Goal: Task Accomplishment & Management: Use online tool/utility

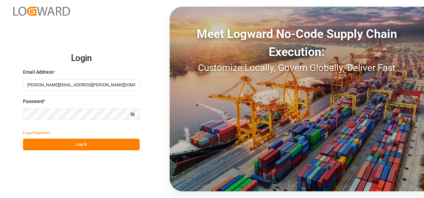
click at [78, 146] on button "Log In" at bounding box center [81, 145] width 117 height 12
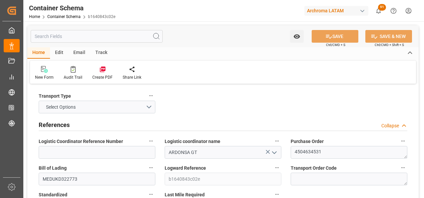
type input "04.09.2025 08:15"
type input "04.09.2025"
type input "[DATE]"
type input "30.08.2025 00:00"
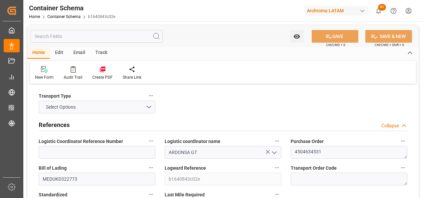
type input "29.10.2025 00:00"
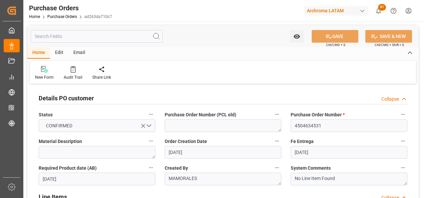
scroll to position [133, 0]
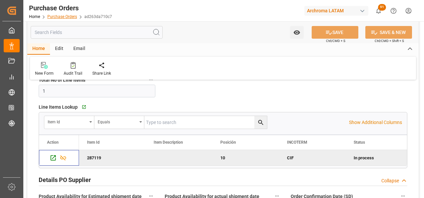
click at [69, 18] on link "Purchase Orders" at bounding box center [62, 16] width 30 height 5
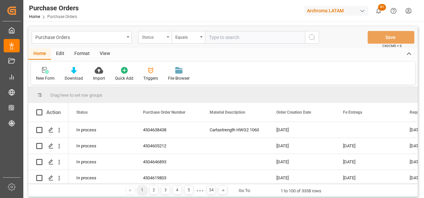
click at [168, 39] on div "Status" at bounding box center [154, 37] width 33 height 13
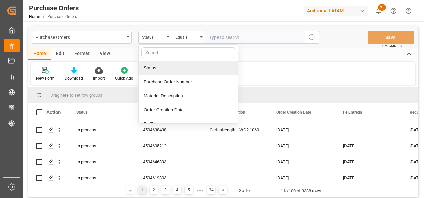
click at [166, 84] on div "Purchase Order Number" at bounding box center [188, 82] width 99 height 14
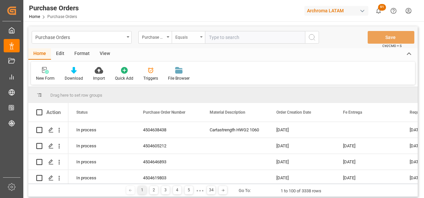
click at [183, 35] on div "Equals" at bounding box center [186, 37] width 23 height 8
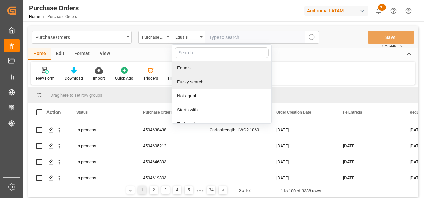
click at [189, 80] on div "Fuzzy search" at bounding box center [221, 82] width 99 height 14
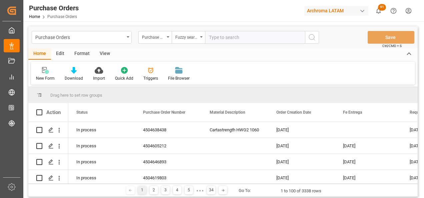
paste input "4504636092"
type input "4504636092"
click at [318, 32] on button "search button" at bounding box center [312, 37] width 14 height 13
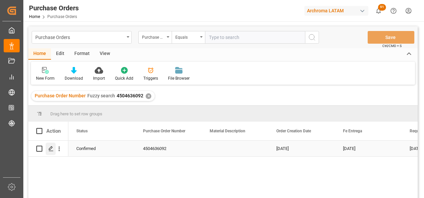
click at [49, 150] on icon "Press SPACE to select this row." at bounding box center [50, 148] width 5 height 5
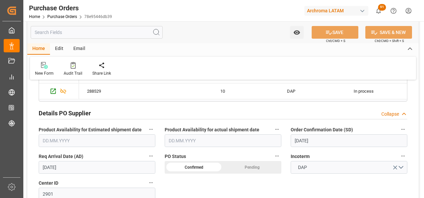
scroll to position [233, 0]
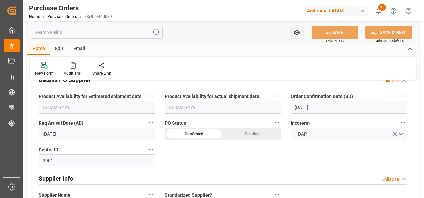
click at [63, 133] on input "26.09.2025" at bounding box center [97, 134] width 117 height 13
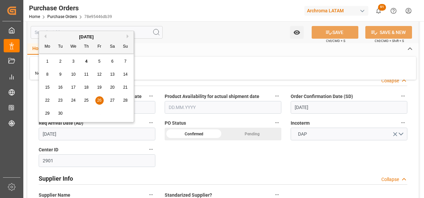
click at [123, 101] on div "28" at bounding box center [125, 101] width 8 height 8
type input "28.09.2025"
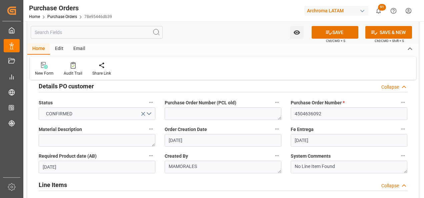
scroll to position [0, 0]
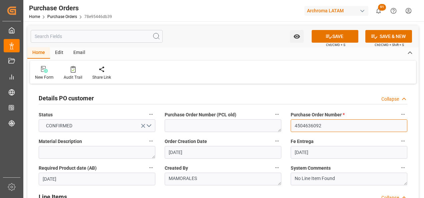
click at [314, 123] on input "4504636092" at bounding box center [349, 125] width 117 height 13
click at [318, 139] on label "Fe Entrega" at bounding box center [349, 141] width 117 height 9
click at [399, 139] on button "Fe Entrega" at bounding box center [403, 141] width 9 height 9
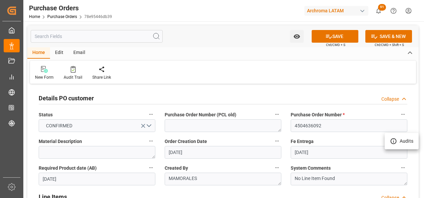
click at [282, 151] on div at bounding box center [212, 99] width 424 height 198
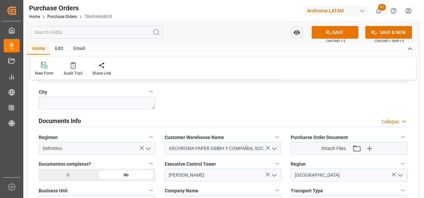
scroll to position [467, 0]
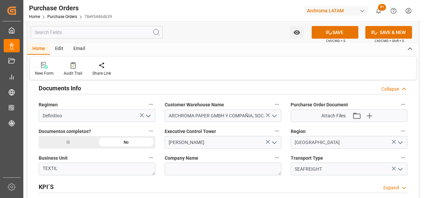
click at [61, 143] on div "Si" at bounding box center [68, 142] width 58 height 13
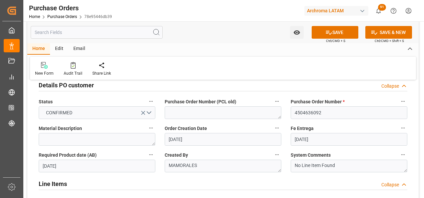
scroll to position [0, 0]
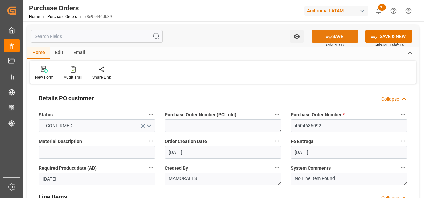
click at [326, 40] on button "SAVE" at bounding box center [335, 36] width 47 height 13
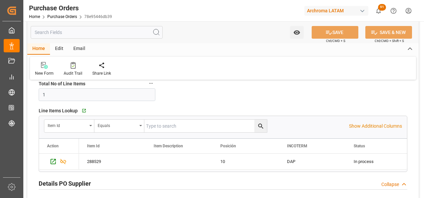
scroll to position [167, 0]
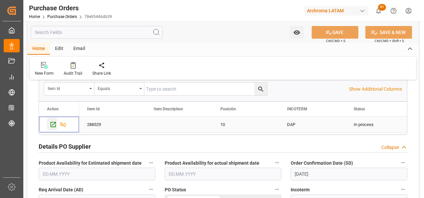
click at [53, 122] on icon "Press SPACE to select this row." at bounding box center [53, 124] width 5 height 5
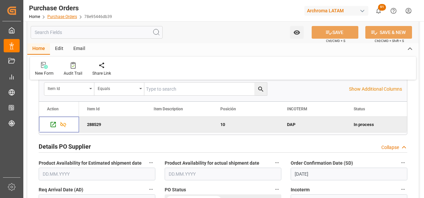
click at [64, 15] on link "Purchase Orders" at bounding box center [62, 16] width 30 height 5
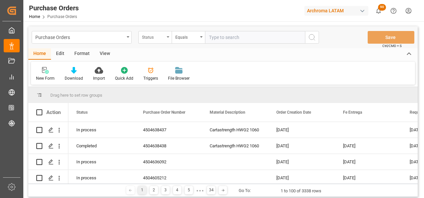
drag, startPoint x: 158, startPoint y: 38, endPoint x: 159, endPoint y: 41, distance: 3.7
click at [158, 38] on div "Status" at bounding box center [153, 37] width 23 height 8
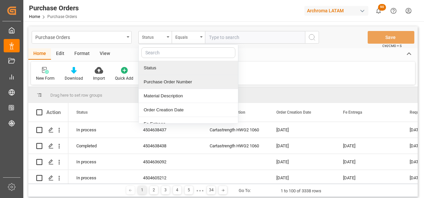
click at [170, 82] on div "Purchase Order Number" at bounding box center [188, 82] width 99 height 14
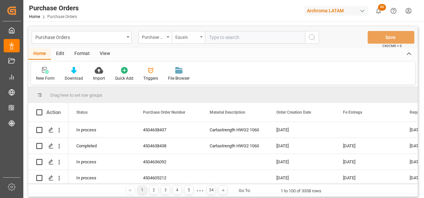
click at [188, 34] on div "Equals" at bounding box center [186, 37] width 23 height 8
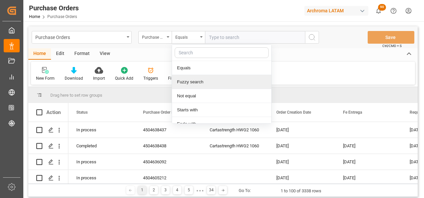
click at [194, 78] on div "Fuzzy search" at bounding box center [221, 82] width 99 height 14
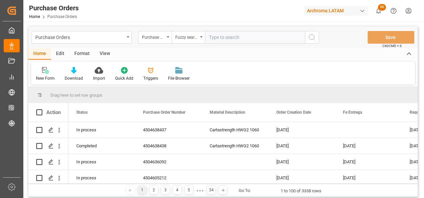
paste input "4504661242"
type input "4504661242"
click at [313, 39] on circle "search button" at bounding box center [311, 36] width 5 height 5
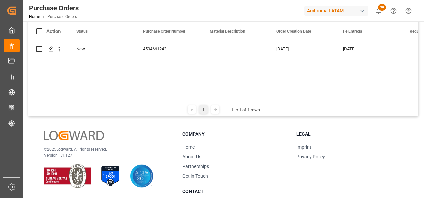
scroll to position [100, 0]
click at [52, 49] on icon "Press SPACE to select this row." at bounding box center [50, 48] width 5 height 5
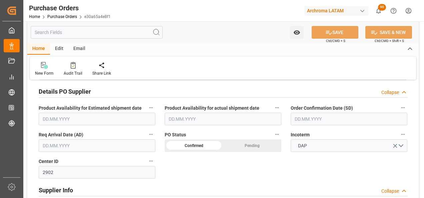
scroll to position [233, 0]
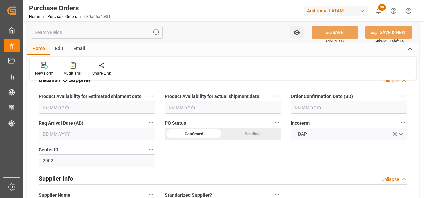
click at [323, 110] on input "text" at bounding box center [349, 107] width 117 height 13
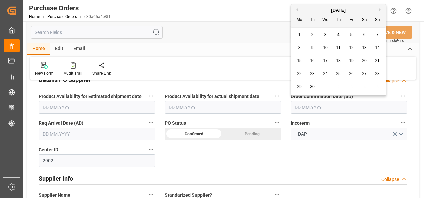
click at [294, 31] on div "1 2 3 4 5 6 7" at bounding box center [338, 34] width 91 height 13
click at [352, 33] on span "5" at bounding box center [351, 34] width 2 height 5
type input "05.09.2025"
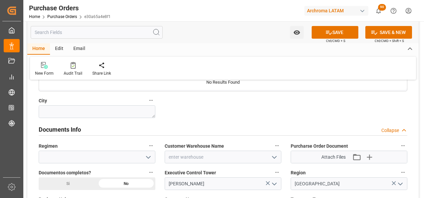
scroll to position [433, 0]
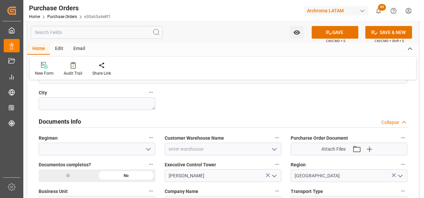
click at [149, 149] on icon "open menu" at bounding box center [148, 149] width 8 height 8
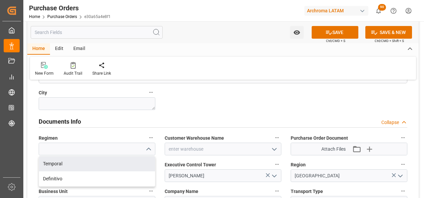
click at [119, 177] on div "Definitivo" at bounding box center [97, 178] width 116 height 15
type input "Definitivo"
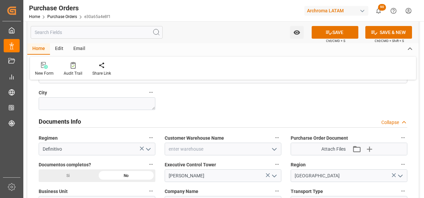
click at [276, 147] on icon "open menu" at bounding box center [274, 149] width 8 height 8
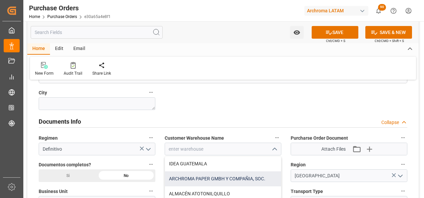
click at [200, 179] on div "ARCHROMA PAPER GMBH Y COMPAÑIA, SOC." at bounding box center [223, 178] width 116 height 15
type input "ARCHROMA PAPER GMBH Y COMPAÑIA, SOC."
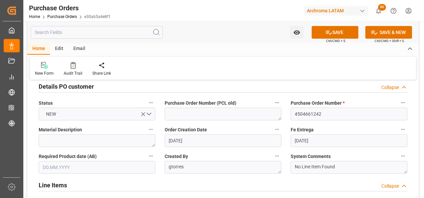
scroll to position [0, 0]
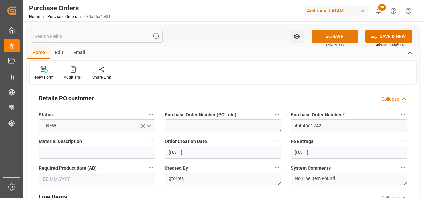
click at [349, 39] on button "SAVE" at bounding box center [335, 36] width 47 height 13
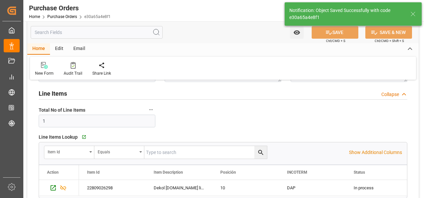
scroll to position [133, 0]
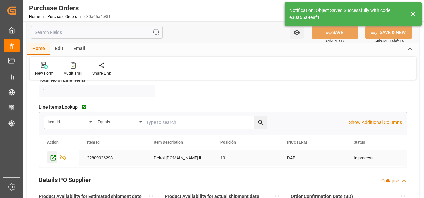
click at [54, 159] on icon "Press SPACE to select this row." at bounding box center [53, 157] width 7 height 7
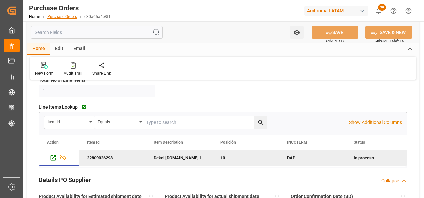
click at [66, 16] on link "Purchase Orders" at bounding box center [62, 16] width 30 height 5
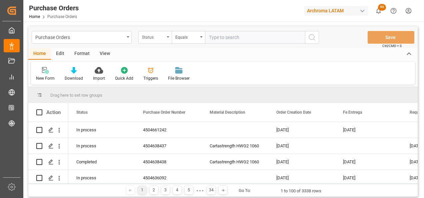
click at [159, 39] on div "Status" at bounding box center [153, 37] width 23 height 8
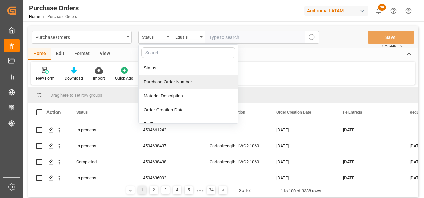
click at [175, 81] on div "Purchase Order Number" at bounding box center [188, 82] width 99 height 14
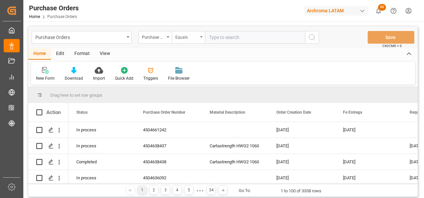
click at [187, 39] on div "Equals" at bounding box center [186, 37] width 23 height 8
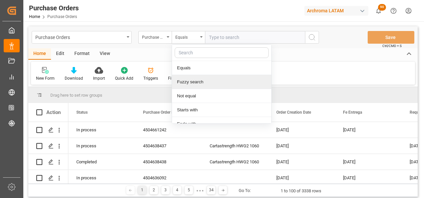
click at [193, 85] on div "Fuzzy search" at bounding box center [221, 82] width 99 height 14
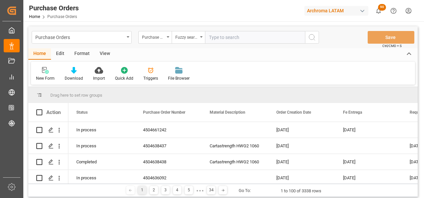
click at [221, 36] on input "text" at bounding box center [255, 37] width 100 height 13
paste input "4504655517"
type input "4504655517"
click at [312, 37] on icon "search button" at bounding box center [312, 37] width 8 height 8
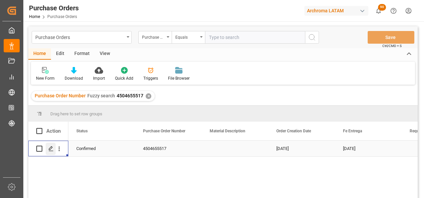
click at [49, 151] on icon "Press SPACE to select this row." at bounding box center [50, 148] width 5 height 5
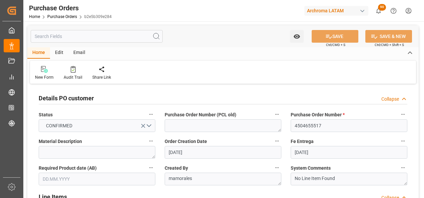
click at [80, 52] on div "Email" at bounding box center [79, 52] width 22 height 11
click at [51, 64] on div "Send Email" at bounding box center [223, 72] width 386 height 23
click at [48, 68] on icon at bounding box center [45, 69] width 9 height 7
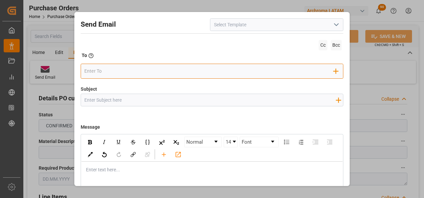
click at [193, 77] on div "Add Field to To" at bounding box center [212, 71] width 263 height 15
click at [206, 69] on input "email" at bounding box center [208, 71] width 249 height 10
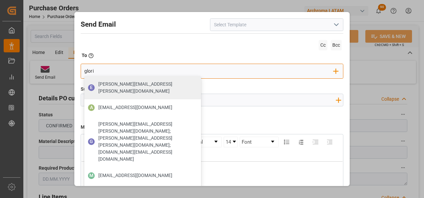
type input "gloria"
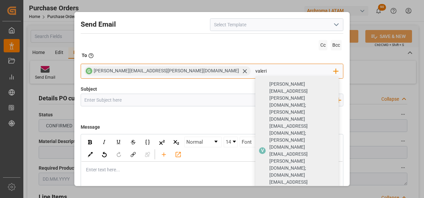
type input "valeria"
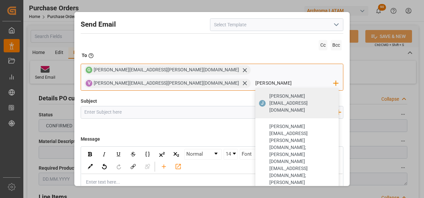
type input "johana.tunche@ardonsa.net"
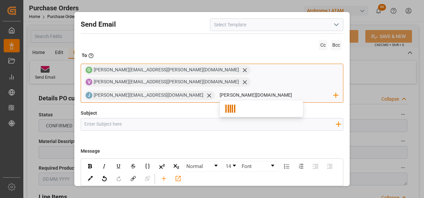
type input "nancy.cas"
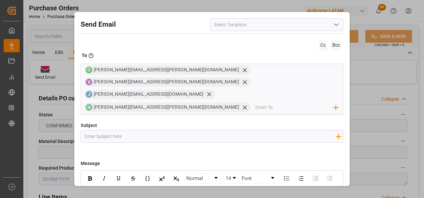
click at [128, 130] on input "Subject" at bounding box center [210, 136] width 258 height 12
paste input "GT || ZARPE | PO | Contenedor | TEXTIL | Prioridad | LCL"
click at [119, 130] on input "GT || ZARPE | PO | Contenedor | TEXTIL | Prioridad | LCL" at bounding box center [210, 136] width 258 height 12
paste input "4504655517"
click at [175, 130] on input "GT || ZARPE | PO 4504655517 | Contenedor | TEXTIL | Prioridad | LCL" at bounding box center [210, 136] width 258 height 12
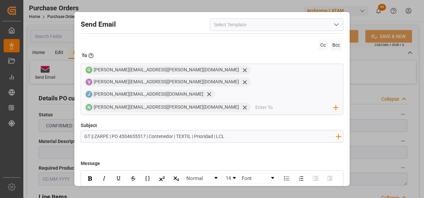
paste input "4504655517"
paste input "MSDU1288397"
drag, startPoint x: 227, startPoint y: 112, endPoint x: 211, endPoint y: 113, distance: 16.4
click at [211, 130] on input "GT || ZARPE | PO 4504655517 | Contenedor MSDU1288397 | TEXTIL | Prioridad | LCL" at bounding box center [210, 136] width 258 height 12
click at [132, 130] on input "GT || ZARPE | PO 4504655517 | Contenedor MSDU1288397 | Prioridad | LCL" at bounding box center [210, 136] width 258 height 12
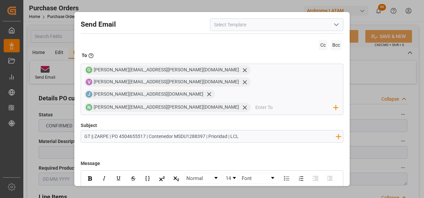
click at [132, 130] on input "GT || ZARPE | PO 4504655517 | Contenedor MSDU1288397 | Prioridad | LCL" at bounding box center [210, 136] width 258 height 12
click at [246, 130] on input "GT || ZARPE | PO 4504655517 | Contenedor MSDU1288397 | Prioridad | LCL" at bounding box center [210, 136] width 258 height 12
drag, startPoint x: 241, startPoint y: 114, endPoint x: 232, endPoint y: 114, distance: 8.3
click at [232, 130] on input "GT || ZARPE | PO 4504655517 | Contenedor MSDU1288397 | Prioridad | LCL" at bounding box center [210, 136] width 258 height 12
type input "GT || ZARPE | PO 4504655517 | Contenedor MSDU1288397 | Prioridad | SEA FCL"
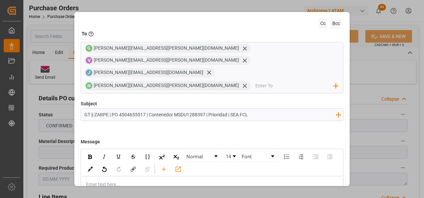
scroll to position [48, 0]
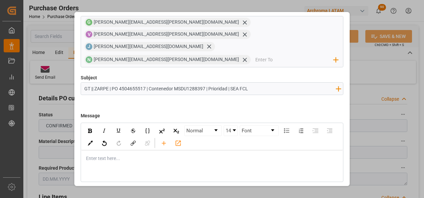
click at [157, 155] on div "rdw-editor" at bounding box center [212, 158] width 252 height 7
click at [111, 162] on div "rdw-editor" at bounding box center [212, 165] width 252 height 7
click at [99, 169] on div "rdw-editor" at bounding box center [212, 172] width 252 height 7
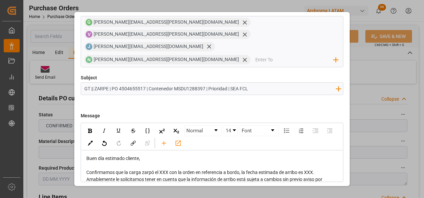
click at [329, 169] on div "Confirmamos que la carga zarpó el XXX con la orden en referencia a bordo, la fe…" at bounding box center [212, 172] width 252 height 7
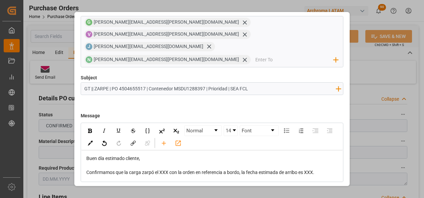
click at [161, 170] on span "Confirmamos que la carga zarpó el XXX con la orden en referencia a bordo, la fe…" at bounding box center [200, 172] width 228 height 5
click at [162, 170] on span "Confirmamos que la carga zarpó el XXX con la orden en referencia a bordo, la fe…" at bounding box center [200, 172] width 228 height 5
click at [310, 170] on span "Confirmamos que la carga zarpó el 04/09 con la orden en referencia a bordo, la …" at bounding box center [202, 172] width 233 height 5
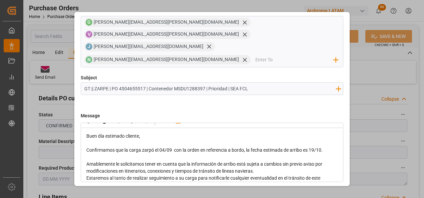
scroll to position [33, 0]
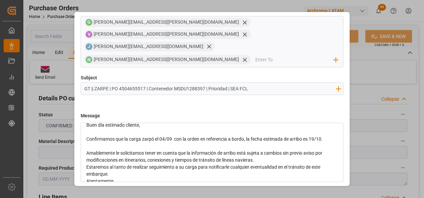
click at [286, 150] on div "Amablemente le solicitamos tener en cuenta que la información de arribo está su…" at bounding box center [212, 157] width 252 height 14
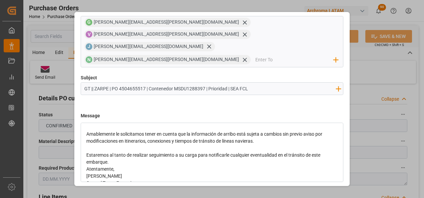
scroll to position [62, 0]
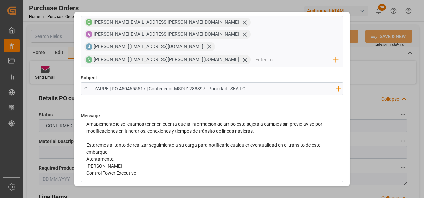
click at [146, 142] on div "Estaremos al tanto de realizar seguimiento a su carga para notificarle cualquie…" at bounding box center [212, 149] width 252 height 14
click at [139, 170] on div "Atentamente," at bounding box center [212, 173] width 252 height 7
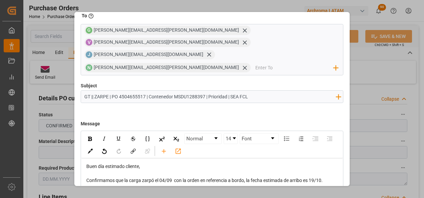
scroll to position [48, 0]
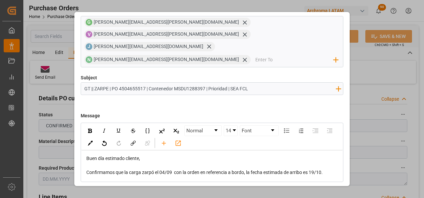
click at [333, 191] on button "Send" at bounding box center [320, 197] width 47 height 13
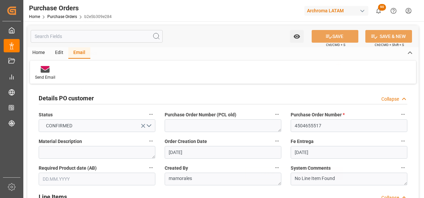
scroll to position [36, 0]
click at [67, 17] on link "Purchase Orders" at bounding box center [62, 16] width 30 height 5
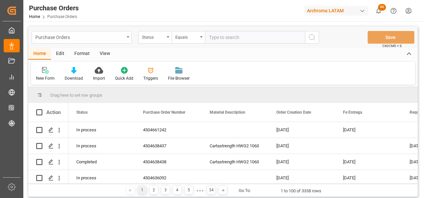
click at [130, 39] on div "Purchase Orders" at bounding box center [82, 37] width 100 height 13
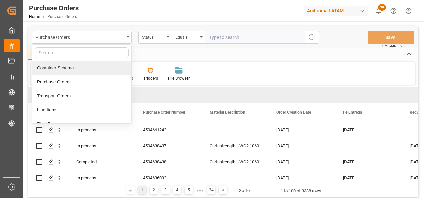
click at [86, 69] on div "Container Schema" at bounding box center [81, 68] width 99 height 14
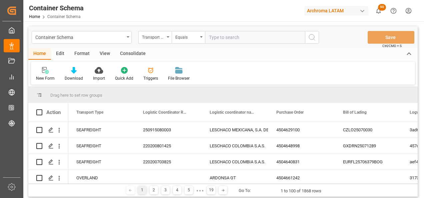
click at [165, 40] on div "Transport Type" at bounding box center [154, 37] width 33 height 13
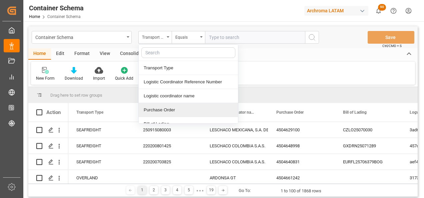
click at [167, 108] on div "Purchase Order" at bounding box center [188, 110] width 99 height 14
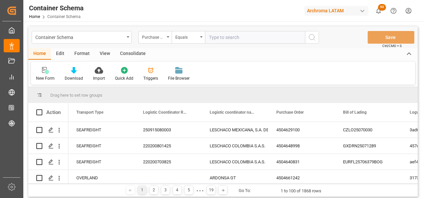
click at [186, 30] on div "Container Schema Purchase Order Equals Save Ctrl/CMD + S" at bounding box center [222, 37] width 389 height 22
click at [190, 37] on div "Equals" at bounding box center [186, 37] width 23 height 8
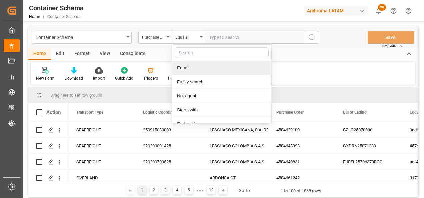
click at [198, 77] on div "Fuzzy search" at bounding box center [221, 82] width 99 height 14
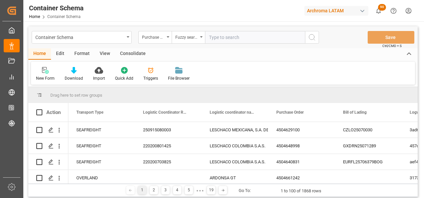
paste input "4504620322"
type input "4504620322"
click at [312, 37] on icon "search button" at bounding box center [312, 37] width 8 height 8
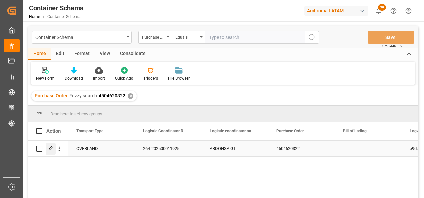
click at [50, 150] on polygon "Press SPACE to select this row." at bounding box center [50, 148] width 3 height 3
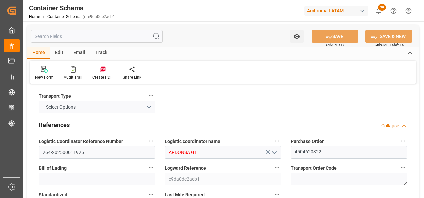
type input "0"
type input "1"
type input "15"
type input "15000"
type input "15855"
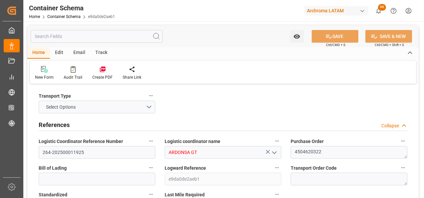
type input "MXZMF"
type input "27.08.2025 16:30"
type input "27.08.2025"
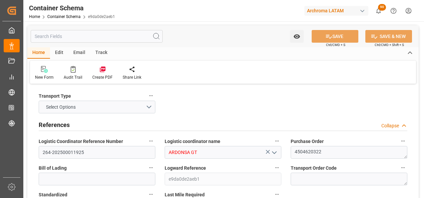
type input "29.08.2025"
type input "27.08.2025 00:00"
type input "29.08.2025 00:00"
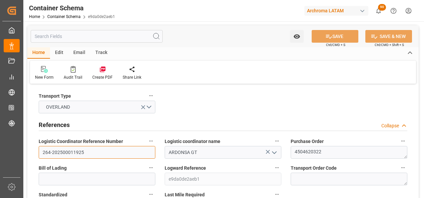
drag, startPoint x: 88, startPoint y: 151, endPoint x: 40, endPoint y: 153, distance: 48.0
click at [40, 153] on input "264-202500011925" at bounding box center [97, 152] width 117 height 13
click at [94, 151] on input "264-202500011925" at bounding box center [97, 152] width 117 height 13
drag, startPoint x: 41, startPoint y: 153, endPoint x: 90, endPoint y: 155, distance: 49.7
click at [90, 155] on input "264-202500011925" at bounding box center [97, 152] width 117 height 13
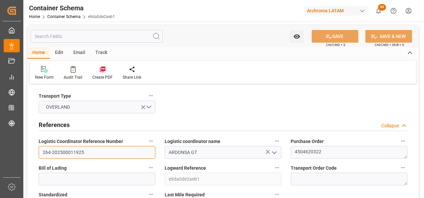
click at [101, 154] on input "264-202500011925" at bounding box center [97, 152] width 117 height 13
drag, startPoint x: 101, startPoint y: 154, endPoint x: 34, endPoint y: 156, distance: 67.4
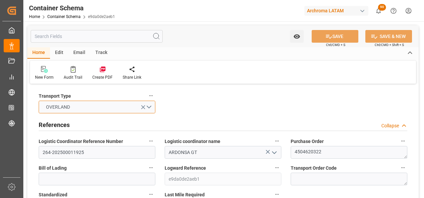
click at [88, 113] on button "OVERLAND" at bounding box center [97, 107] width 117 height 13
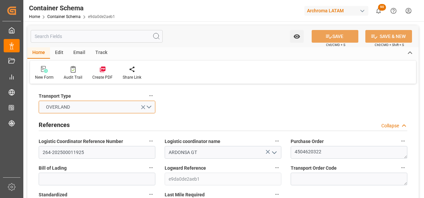
click at [150, 107] on button "OVERLAND" at bounding box center [97, 107] width 117 height 13
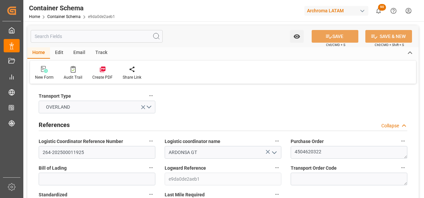
scroll to position [33, 0]
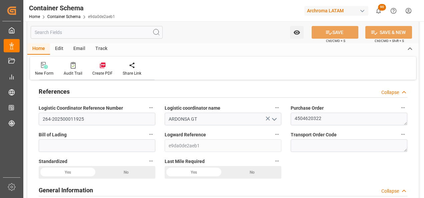
click at [274, 120] on polyline "open menu" at bounding box center [274, 119] width 4 height 2
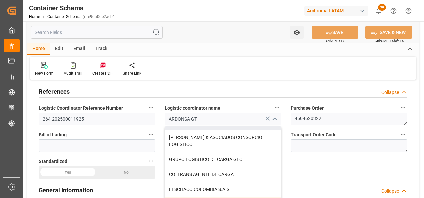
click at [273, 118] on icon "close menu" at bounding box center [274, 119] width 8 height 8
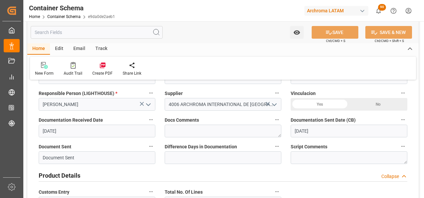
scroll to position [167, 0]
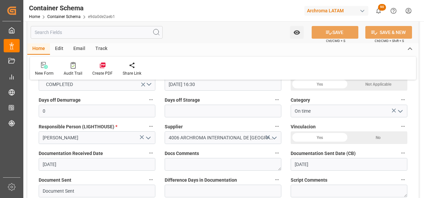
click at [402, 113] on icon "open menu" at bounding box center [400, 111] width 8 height 8
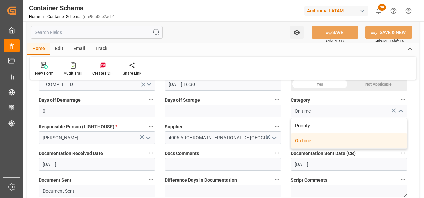
click at [402, 112] on icon "close menu" at bounding box center [400, 111] width 8 height 8
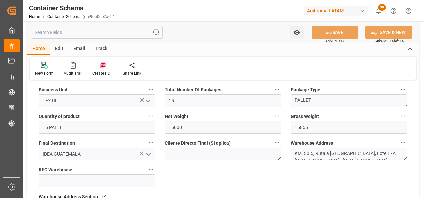
scroll to position [433, 0]
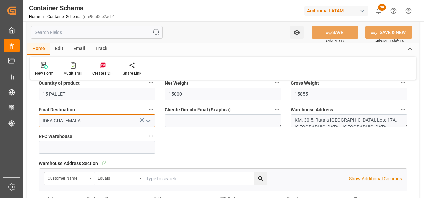
click at [82, 122] on input "IDEA GUATEMALA" at bounding box center [97, 120] width 117 height 13
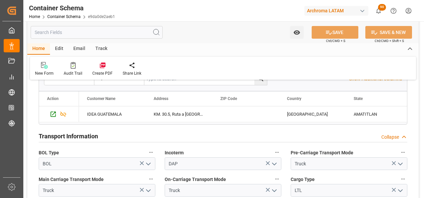
scroll to position [567, 0]
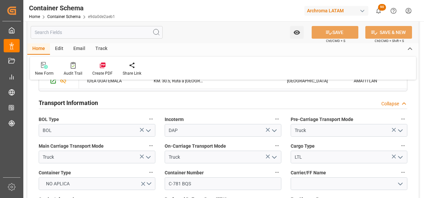
click at [147, 133] on icon "open menu" at bounding box center [148, 131] width 8 height 8
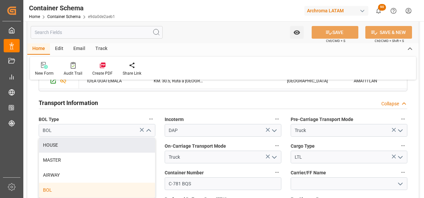
click at [151, 131] on icon "close menu" at bounding box center [148, 131] width 8 height 8
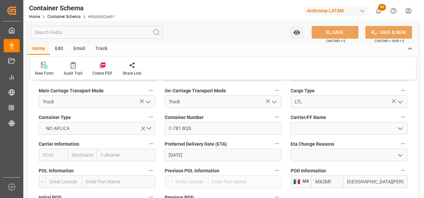
scroll to position [633, 0]
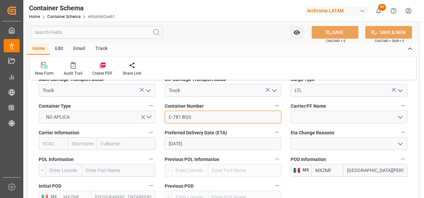
drag, startPoint x: 195, startPoint y: 117, endPoint x: 168, endPoint y: 117, distance: 27.7
click at [168, 117] on input "C-781 BQS" at bounding box center [223, 117] width 117 height 13
click at [202, 117] on input "C-781 BQS" at bounding box center [223, 117] width 117 height 13
drag, startPoint x: 192, startPoint y: 119, endPoint x: 163, endPoint y: 118, distance: 29.0
click at [163, 118] on div "Container Number C-781 BQS" at bounding box center [223, 112] width 126 height 27
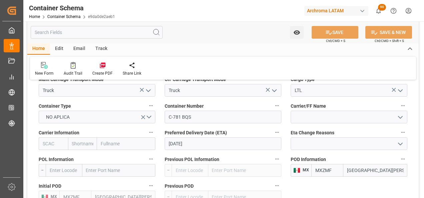
click at [251, 128] on div "Preferred Delivery Date (ETA) 29.08.2025" at bounding box center [223, 139] width 126 height 27
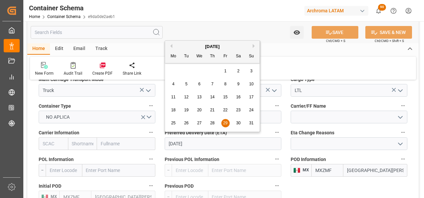
drag, startPoint x: 168, startPoint y: 143, endPoint x: 193, endPoint y: 142, distance: 24.7
click at [193, 142] on input "29.08.2025" at bounding box center [223, 143] width 117 height 13
click at [160, 146] on div "Preferred Delivery Date (ETA) 29.08.2025" at bounding box center [223, 139] width 126 height 27
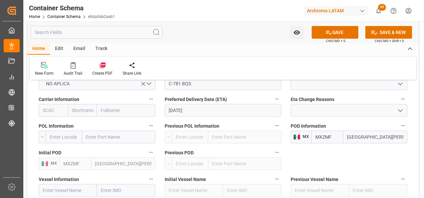
scroll to position [700, 0]
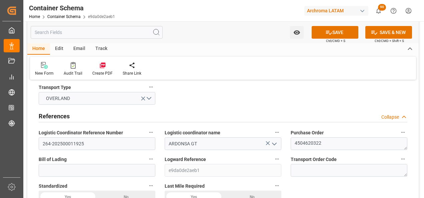
scroll to position [0, 0]
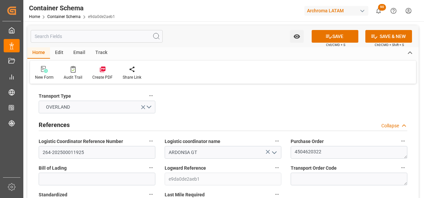
click at [76, 52] on div "Email" at bounding box center [79, 52] width 22 height 11
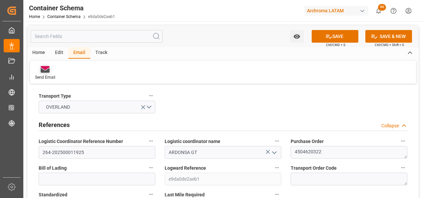
click at [47, 71] on icon at bounding box center [45, 70] width 9 height 5
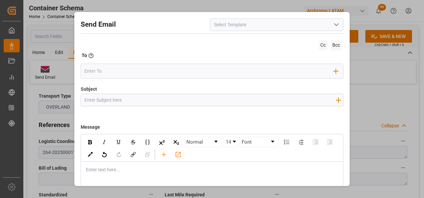
click at [331, 26] on button "open menu" at bounding box center [336, 25] width 10 height 10
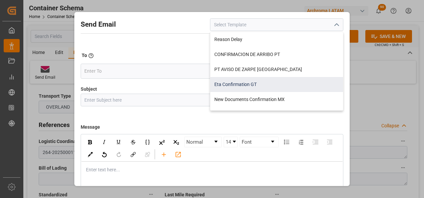
click at [241, 83] on div "Eta Confirmation GT" at bounding box center [276, 84] width 133 height 15
type input "Eta Confirmation GT"
type input "GT || PO {{purchaseOrder}} || {{category}} || BL {{bookingNumber}} || Confirmac…"
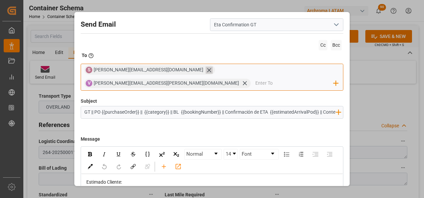
click at [207, 70] on icon at bounding box center [209, 70] width 4 height 4
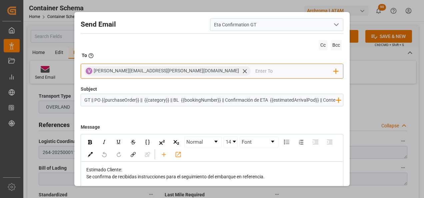
click at [255, 73] on input "email" at bounding box center [294, 71] width 78 height 10
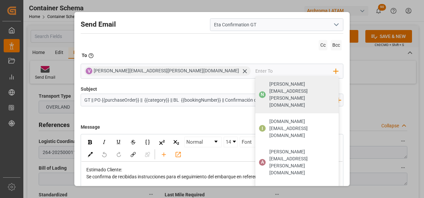
click at [310, 86] on div "Subject GT || PO {{purchaseOrder}} || {{category}} || BL {{bookingNumber}} || C…" at bounding box center [212, 102] width 263 height 33
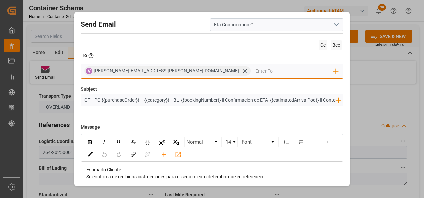
click at [255, 70] on input "email" at bounding box center [294, 71] width 78 height 10
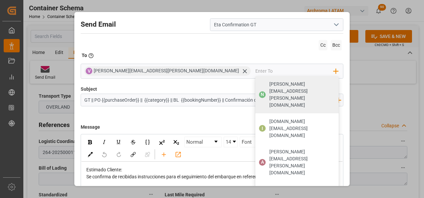
click at [361, 133] on div "Send Email Eta Confirmation GT Cc Bcc To Enter the TO Email address V valeria.h…" at bounding box center [212, 99] width 424 height 198
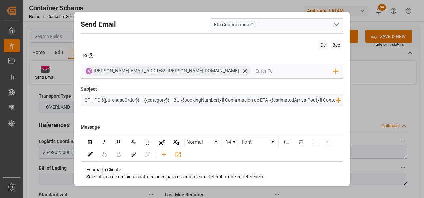
click at [368, 85] on div "Send Email Eta Confirmation GT Cc Bcc To Enter the TO Email address V valeria.h…" at bounding box center [212, 99] width 424 height 198
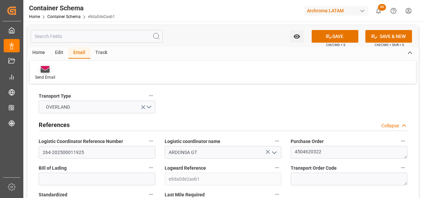
click at [51, 67] on div at bounding box center [45, 69] width 20 height 7
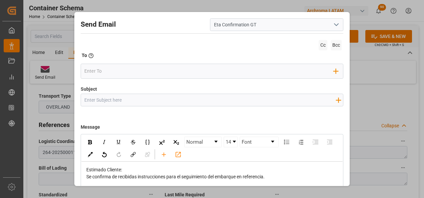
click at [335, 25] on polyline "open menu" at bounding box center [336, 25] width 4 height 2
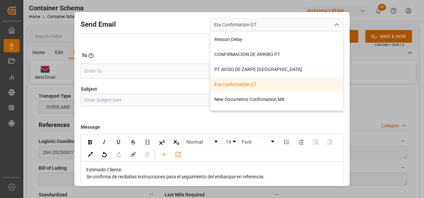
click at [276, 88] on div "Eta Confirmation GT" at bounding box center [276, 84] width 133 height 15
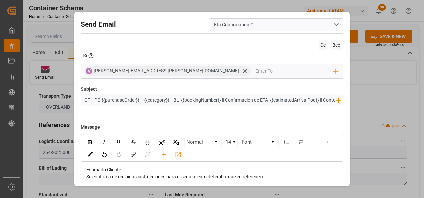
click at [170, 102] on input "GT || PO {{purchaseOrder}} || {{category}} || BL {{bookingNumber}} || Confirmac…" at bounding box center [210, 100] width 258 height 12
drag, startPoint x: 174, startPoint y: 101, endPoint x: 221, endPoint y: 100, distance: 47.0
click at [221, 100] on input "GT || PO {{purchaseOrder}} || {{category}} || BL {{bookingNumber}} || Confirmac…" at bounding box center [210, 100] width 258 height 12
drag, startPoint x: 278, startPoint y: 100, endPoint x: 312, endPoint y: 104, distance: 33.5
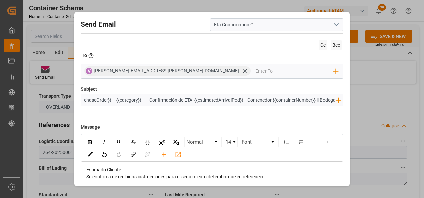
click at [312, 104] on input "GT || PO {{purchaseOrder}} || {{category}} || || Confirmación de ETA {{estimate…" at bounding box center [210, 100] width 258 height 12
click at [310, 101] on input "GT || PO {{purchaseOrder}} || {{category}} || || Confirmación de ETA {{estimate…" at bounding box center [210, 100] width 258 height 12
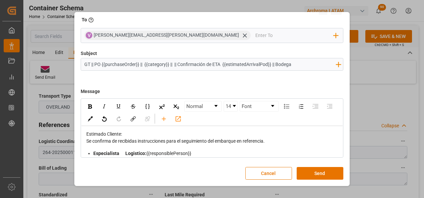
click at [293, 65] on input "GT || PO {{purchaseOrder}} || {{category}} || || Confirmación de ETA {{estimate…" at bounding box center [210, 64] width 258 height 12
click at [306, 67] on input "GT || PO {{purchaseOrder}} || {{category}} || || Confirmación de ETA {{estimate…" at bounding box center [210, 64] width 258 height 12
drag, startPoint x: 310, startPoint y: 64, endPoint x: 298, endPoint y: 66, distance: 12.8
click at [298, 66] on input "GT || PO {{purchaseOrder}} || {{category}} || || Confirmación de ETA {{estimate…" at bounding box center [210, 64] width 258 height 12
type input "GT || PO {{purchaseOrder}} || {{category}} || || Confirmación de ETA {{estimate…"
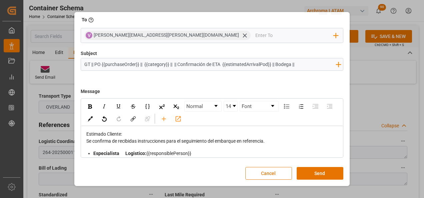
click at [275, 172] on button "Cancel" at bounding box center [268, 173] width 47 height 13
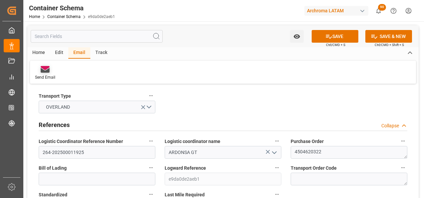
click at [47, 72] on icon at bounding box center [45, 70] width 9 height 5
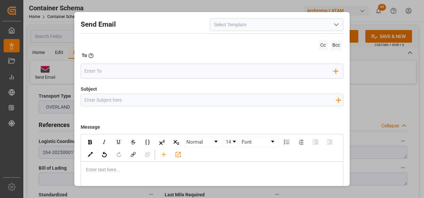
click at [333, 25] on icon "open menu" at bounding box center [336, 25] width 8 height 8
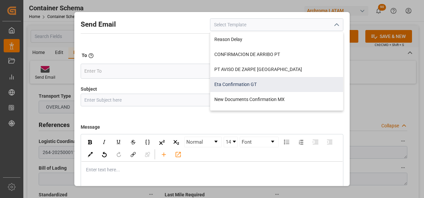
click at [260, 84] on div "Eta Confirmation GT" at bounding box center [276, 84] width 133 height 15
type input "Eta Confirmation GT"
type input "GT || PO {{purchaseOrder}} || {{category}} || BL {{bookingNumber}} || Confirmac…"
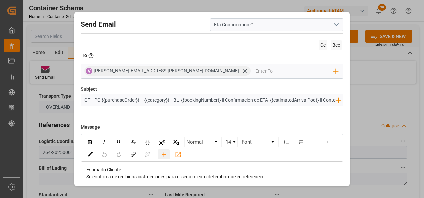
click at [166, 155] on icon "rdw-toolbar" at bounding box center [164, 154] width 4 height 4
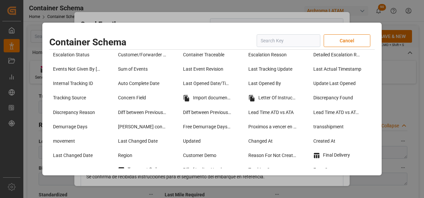
scroll to position [533, 0]
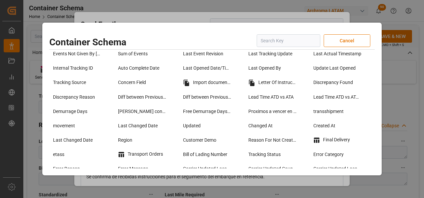
click at [407, 95] on div "Container Schema Cancel Transport Type Logistic Coordinator Reference Number Lo…" at bounding box center [212, 99] width 424 height 198
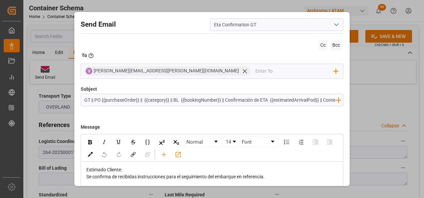
click at [392, 76] on div "Send Email Eta Confirmation GT Cc Bcc To Enter the TO Email address V valeria.h…" at bounding box center [212, 99] width 424 height 198
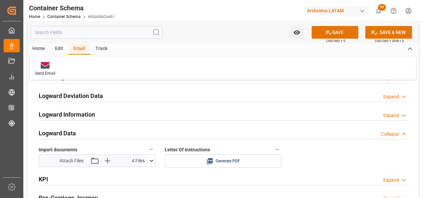
scroll to position [1034, 0]
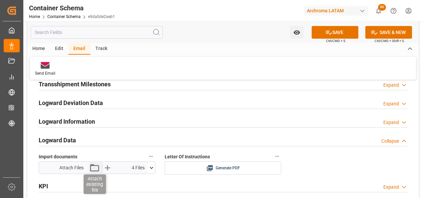
click at [95, 167] on icon "button" at bounding box center [94, 167] width 11 height 11
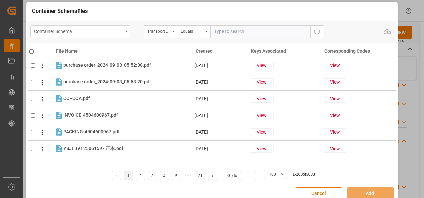
click at [122, 34] on div "Container Schema" at bounding box center [78, 31] width 89 height 8
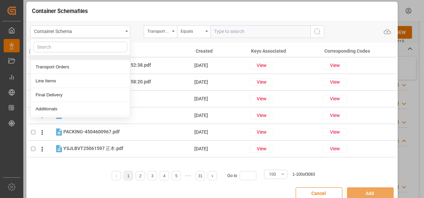
scroll to position [33, 0]
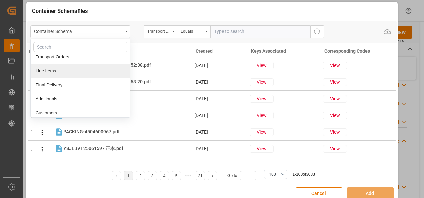
click at [62, 74] on div "Line Items" at bounding box center [80, 71] width 99 height 14
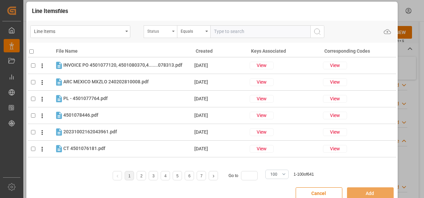
click at [167, 35] on div "Status" at bounding box center [160, 31] width 33 height 13
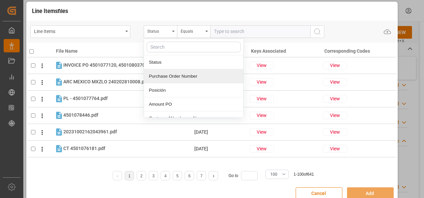
click at [168, 77] on div "Purchase Order Number" at bounding box center [193, 76] width 99 height 14
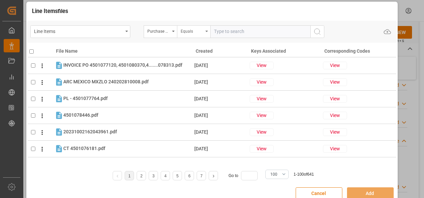
click at [189, 35] on div "Equals" at bounding box center [193, 31] width 33 height 13
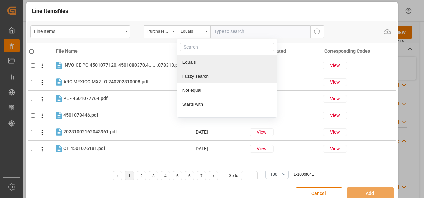
click at [196, 76] on div "Fuzzy search" at bounding box center [226, 76] width 99 height 14
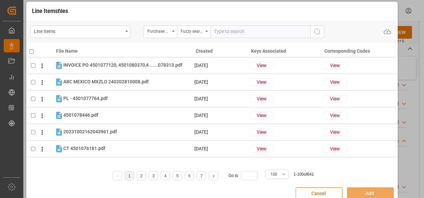
paste input "4504620322"
type input "4504620322"
click at [316, 29] on icon "search button" at bounding box center [317, 32] width 8 height 8
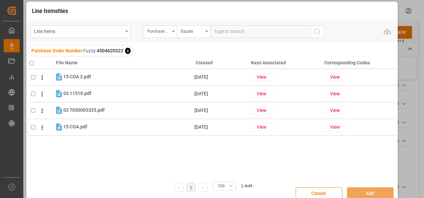
click at [30, 63] on input "checkbox" at bounding box center [31, 63] width 4 height 4
checkbox input "true"
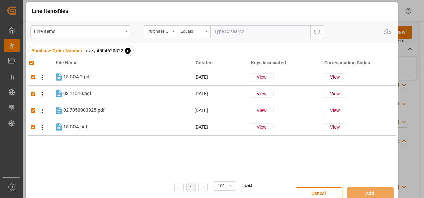
checkbox input "true"
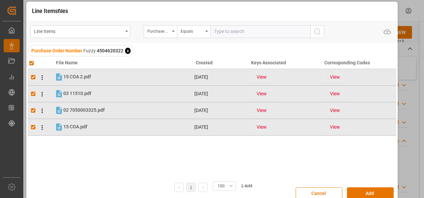
scroll to position [12, 0]
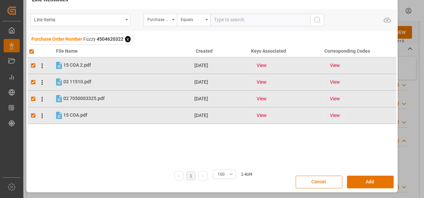
click at [320, 184] on button "Cancel" at bounding box center [319, 182] width 47 height 13
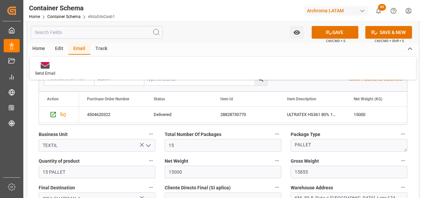
scroll to position [267, 0]
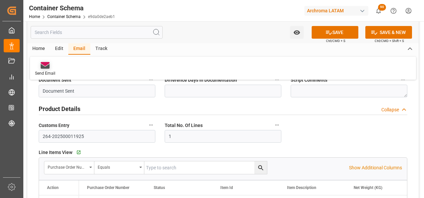
click at [44, 69] on div "Send Email" at bounding box center [45, 69] width 30 height 15
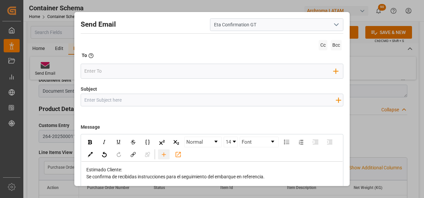
click at [167, 154] on icon "rdw-toolbar" at bounding box center [163, 154] width 7 height 7
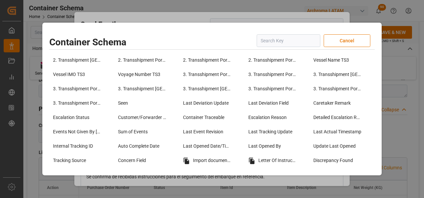
scroll to position [500, 0]
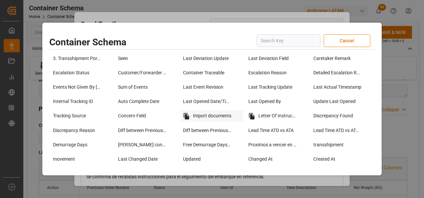
click at [190, 116] on div "Import documents" at bounding box center [212, 115] width 62 height 11
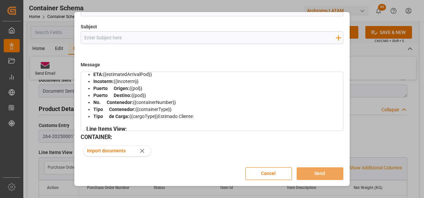
scroll to position [67, 0]
click at [270, 175] on button "Cancel" at bounding box center [268, 173] width 47 height 13
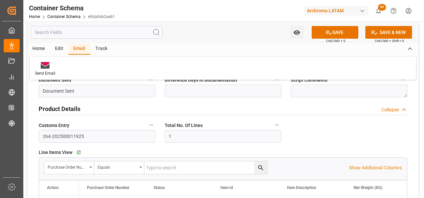
scroll to position [0, 0]
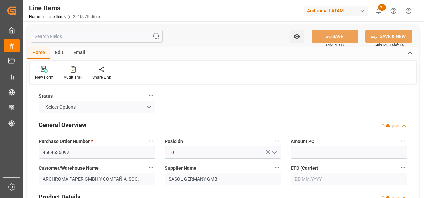
type input "1"
type input "3040"
type input "04.09.2025 15:38"
type input "15.07.2025 19:52"
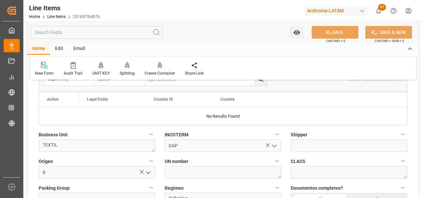
scroll to position [467, 0]
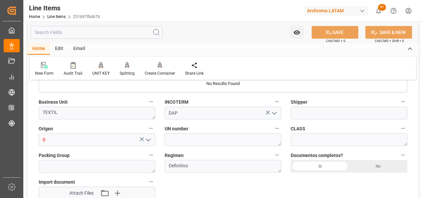
click at [309, 160] on div "Documentos completos? Si No" at bounding box center [349, 161] width 126 height 27
click at [314, 165] on div "Si" at bounding box center [320, 166] width 58 height 13
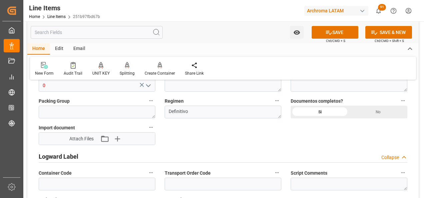
scroll to position [533, 0]
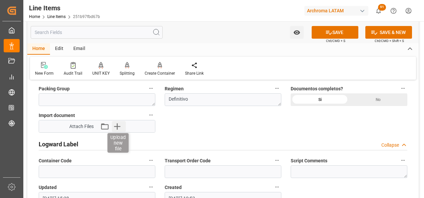
click at [121, 124] on icon "button" at bounding box center [117, 126] width 11 height 11
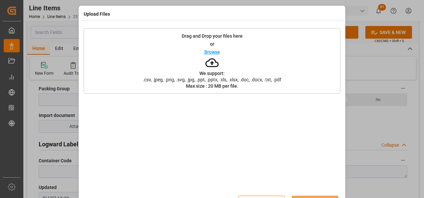
click at [201, 44] on div "Drag and Drop your files here or Browse We support: .csv, .jpeg, .png, .svg, .j…" at bounding box center [212, 60] width 257 height 65
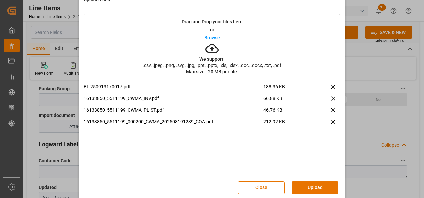
scroll to position [22, 0]
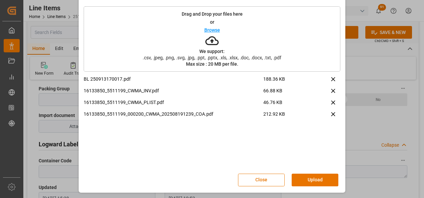
click at [321, 175] on button "Upload" at bounding box center [315, 180] width 47 height 13
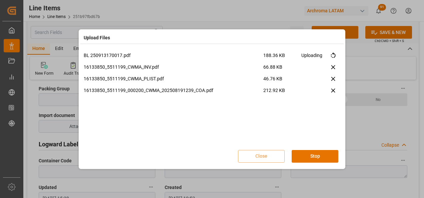
scroll to position [0, 0]
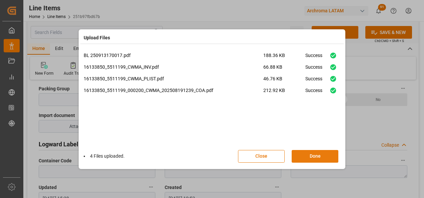
click at [321, 157] on button "Done" at bounding box center [315, 156] width 47 height 13
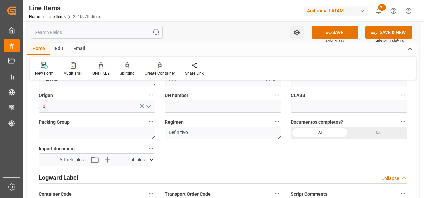
scroll to position [467, 0]
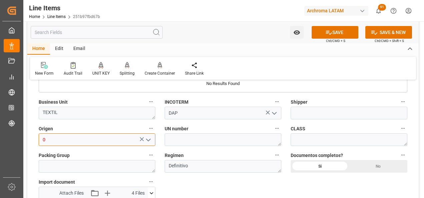
drag, startPoint x: 65, startPoint y: 138, endPoint x: 23, endPoint y: 141, distance: 42.7
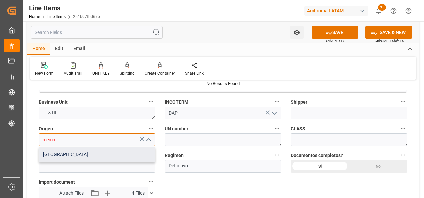
click at [123, 151] on div "[GEOGRAPHIC_DATA]" at bounding box center [97, 154] width 116 height 15
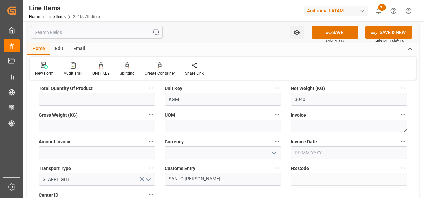
scroll to position [267, 0]
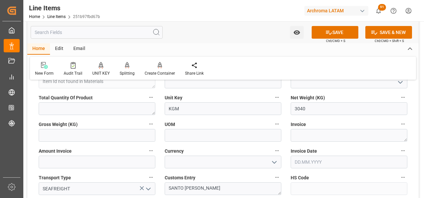
type input "[GEOGRAPHIC_DATA]"
click at [273, 161] on icon "open menu" at bounding box center [274, 162] width 8 height 8
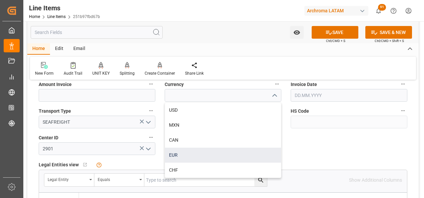
click at [189, 152] on div "EUR" at bounding box center [223, 155] width 116 height 15
type input "EUR"
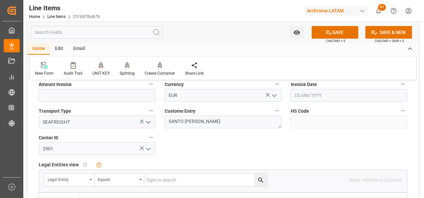
scroll to position [300, 0]
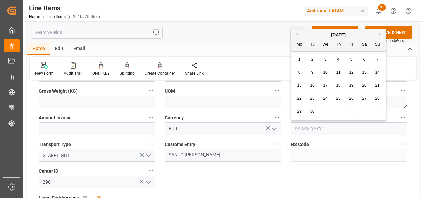
click at [316, 132] on input "text" at bounding box center [349, 128] width 117 height 13
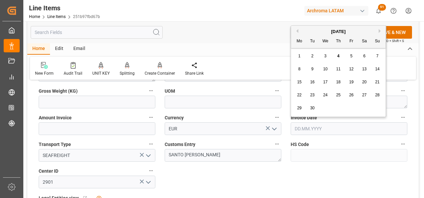
click at [298, 32] on button "Previous Month" at bounding box center [296, 31] width 4 height 4
click at [312, 96] on span "19" at bounding box center [312, 95] width 4 height 5
type input "19.08.2025"
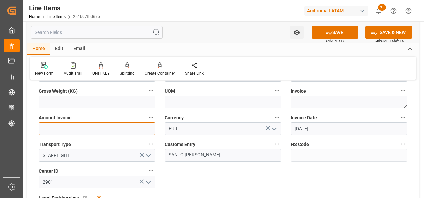
click at [111, 130] on input "text" at bounding box center [97, 128] width 117 height 13
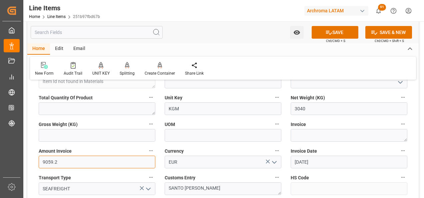
type input "9059.2"
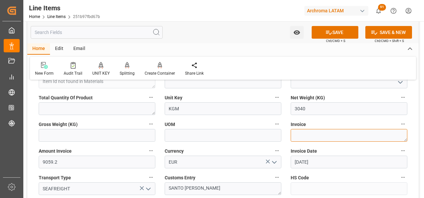
click at [297, 136] on textarea at bounding box center [349, 135] width 117 height 13
click at [306, 131] on textarea at bounding box center [349, 135] width 117 height 13
paste textarea "6280817"
type textarea "6280817"
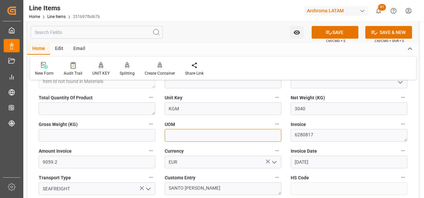
click at [197, 136] on input at bounding box center [223, 135] width 117 height 13
type input "K"
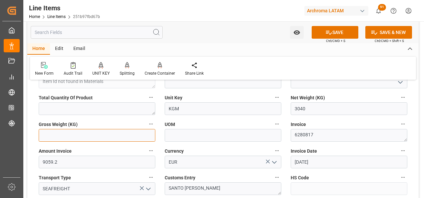
click at [123, 134] on input "text" at bounding box center [97, 135] width 117 height 13
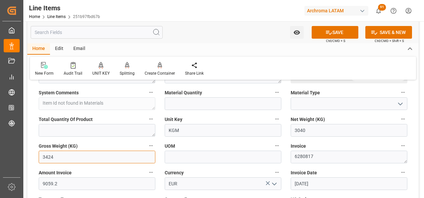
scroll to position [233, 0]
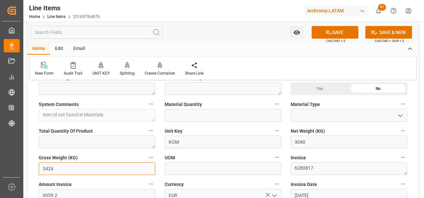
type input "3424"
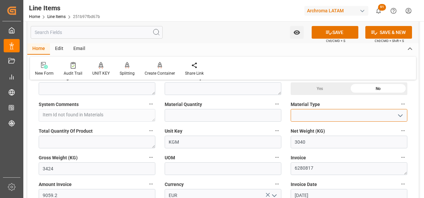
click at [307, 116] on input at bounding box center [349, 115] width 117 height 13
click at [400, 113] on icon "open menu" at bounding box center [400, 116] width 8 height 8
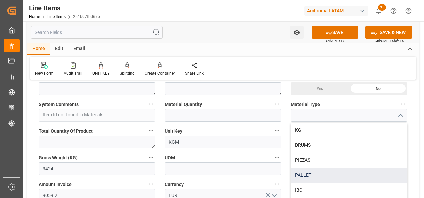
click at [309, 170] on div "PALLET" at bounding box center [349, 175] width 116 height 15
type input "PALLET"
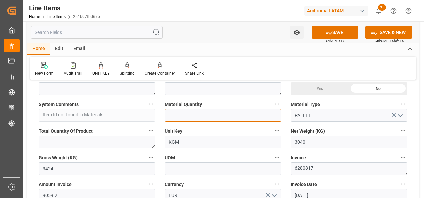
click at [237, 116] on input "text" at bounding box center [223, 115] width 117 height 13
type input "4"
click at [284, 136] on div "Unit Key KGM" at bounding box center [223, 137] width 126 height 27
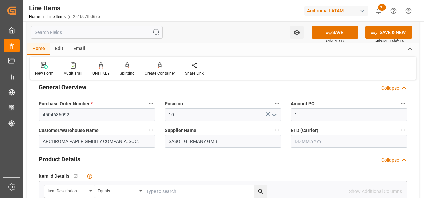
scroll to position [33, 0]
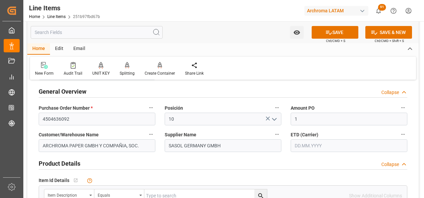
click at [299, 142] on input "text" at bounding box center [349, 145] width 117 height 13
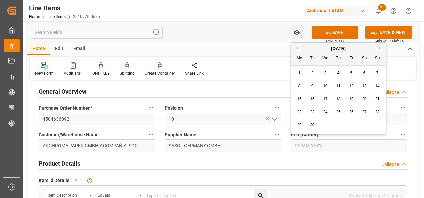
click at [286, 105] on div "Amount PO 1" at bounding box center [349, 114] width 126 height 27
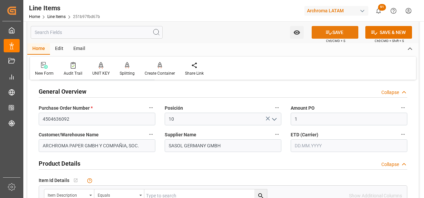
click at [342, 30] on button "SAVE" at bounding box center [335, 32] width 47 height 13
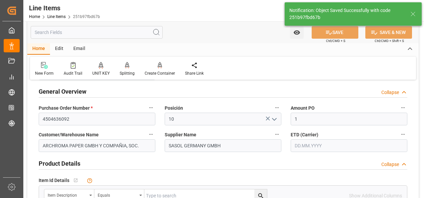
type textarea "4 PALLET"
type input "04.09.2025 15:40"
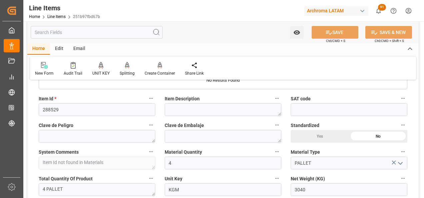
scroll to position [200, 0]
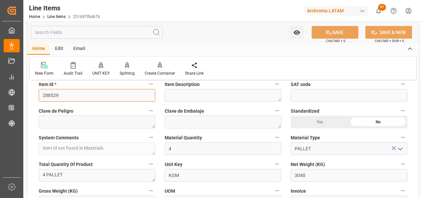
click at [49, 95] on input "288529" at bounding box center [97, 95] width 117 height 13
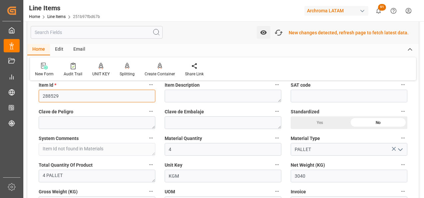
scroll to position [201, 0]
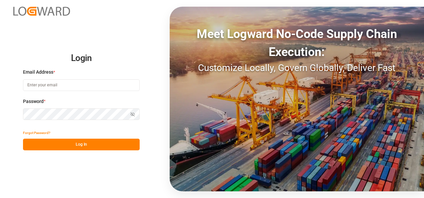
type input "[PERSON_NAME][EMAIL_ADDRESS][PERSON_NAME][DOMAIN_NAME]"
click at [99, 146] on button "Log In" at bounding box center [81, 145] width 117 height 12
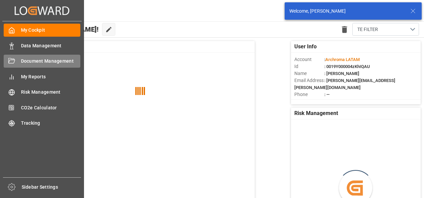
click at [11, 64] on icon at bounding box center [11, 61] width 7 height 7
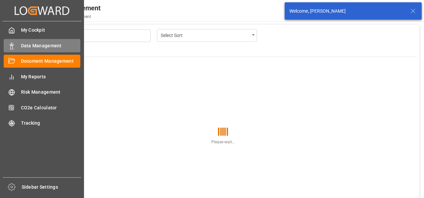
click at [9, 49] on icon at bounding box center [11, 46] width 7 height 7
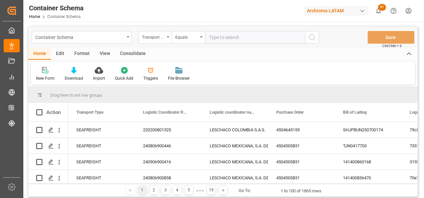
click at [128, 39] on div "Container Schema" at bounding box center [82, 37] width 100 height 13
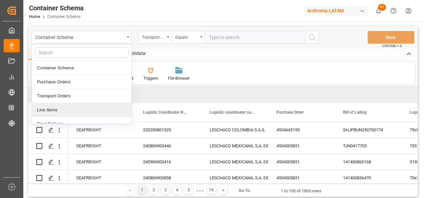
scroll to position [67, 0]
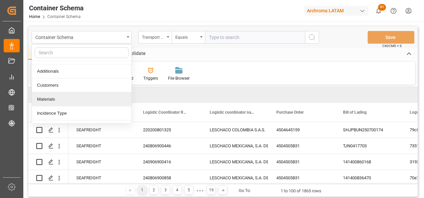
click at [54, 94] on div "Materials" at bounding box center [81, 99] width 99 height 14
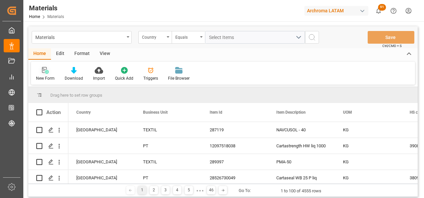
click at [47, 76] on div "New Form" at bounding box center [45, 78] width 19 height 6
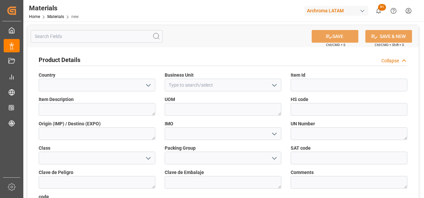
drag, startPoint x: 272, startPoint y: 85, endPoint x: 267, endPoint y: 88, distance: 5.5
click at [272, 85] on icon "open menu" at bounding box center [274, 85] width 8 height 8
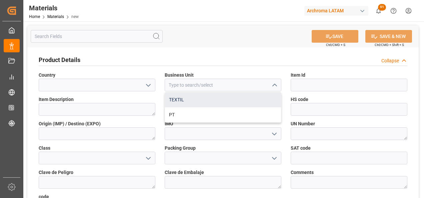
click at [233, 103] on div "TEXTIL" at bounding box center [223, 99] width 116 height 15
type input "TEXTIL"
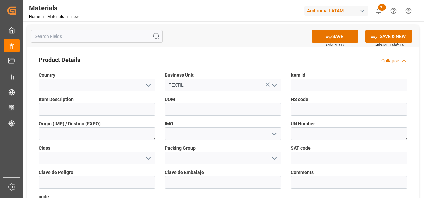
click at [146, 83] on icon "open menu" at bounding box center [148, 85] width 8 height 8
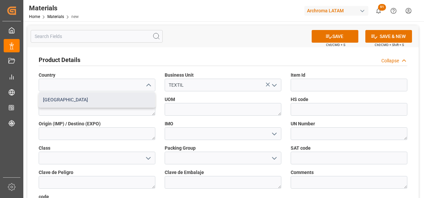
click at [125, 103] on div "Mexico" at bounding box center [97, 99] width 116 height 15
type input "Mexico"
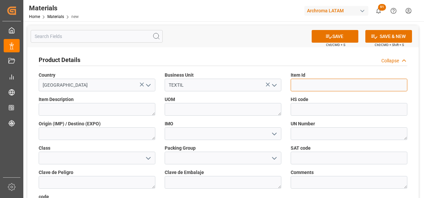
click at [301, 83] on input at bounding box center [349, 85] width 117 height 13
paste input "288529"
type input "288529"
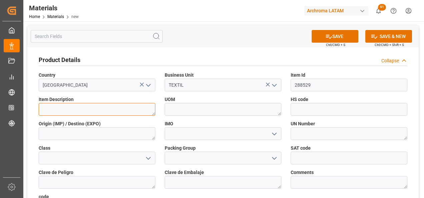
click at [86, 114] on textarea at bounding box center [97, 109] width 117 height 13
paste textarea "MARLIPAL O 13/30"
type textarea "MARLIPAL O 13/30"
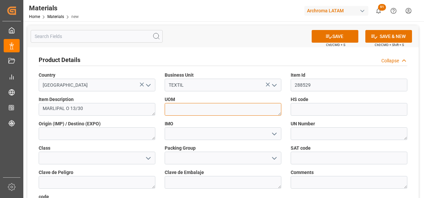
click at [187, 105] on textarea at bounding box center [223, 109] width 117 height 13
type textarea "KG"
click at [272, 133] on polyline "open menu" at bounding box center [274, 134] width 4 height 2
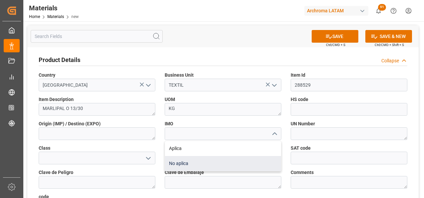
click at [231, 160] on div "No aplica" at bounding box center [223, 163] width 116 height 15
type input "No aplica"
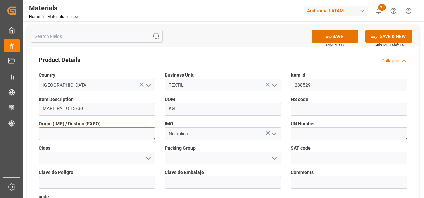
click at [97, 134] on textarea at bounding box center [97, 133] width 117 height 13
type textarea "[GEOGRAPHIC_DATA]"
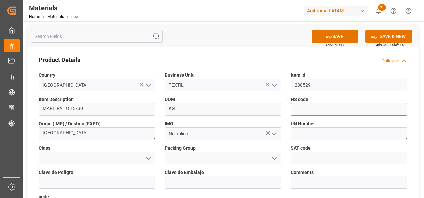
click at [327, 104] on input at bounding box center [349, 109] width 117 height 13
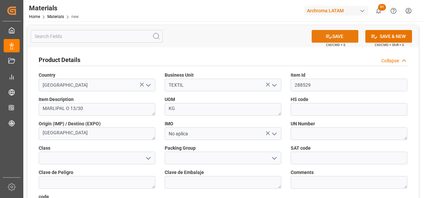
click at [330, 36] on icon at bounding box center [328, 36] width 7 height 7
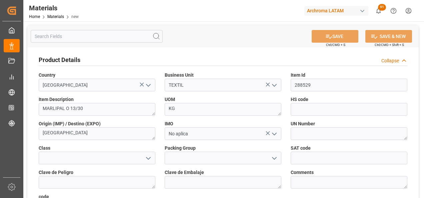
type textarea "bcaaebd6125f"
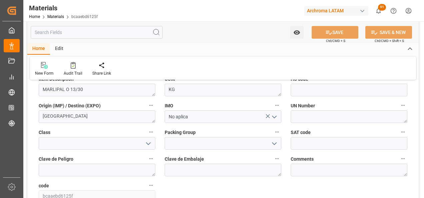
scroll to position [67, 0]
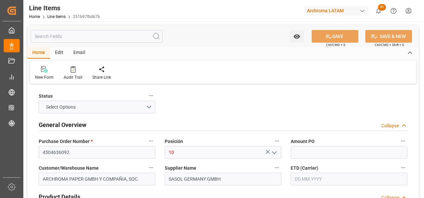
type input "1"
type input "4"
type input "3040"
type input "3424"
type input "9059.2"
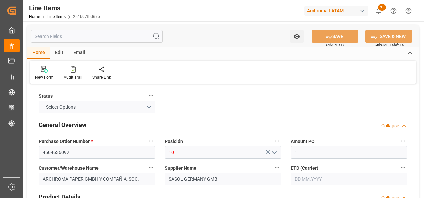
type input "[DATE]"
type input "[DATE] 15:41"
type input "[DATE] 19:52"
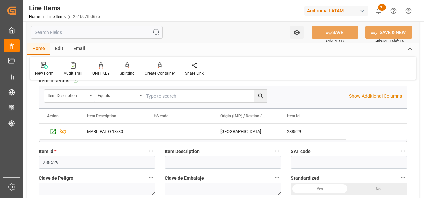
scroll to position [133, 0]
click at [107, 130] on div "MARLIPAL O 13/30" at bounding box center [112, 131] width 67 height 16
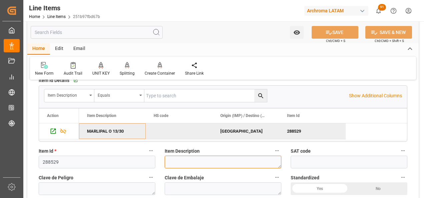
click at [190, 161] on textarea at bounding box center [223, 162] width 117 height 13
paste textarea "MARLIPAL O 13/30"
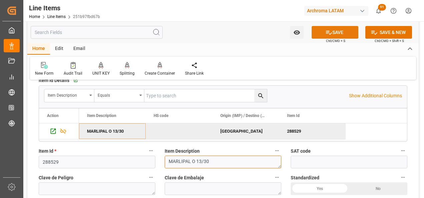
type textarea "MARLIPAL O 13/30"
click at [337, 34] on button "SAVE" at bounding box center [335, 32] width 47 height 13
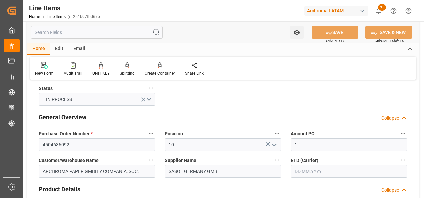
scroll to position [0, 0]
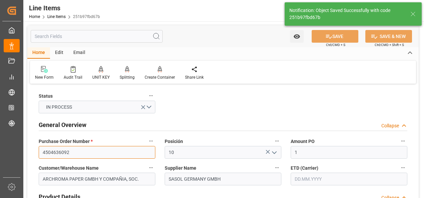
click at [59, 153] on input "4504636092" at bounding box center [97, 152] width 117 height 13
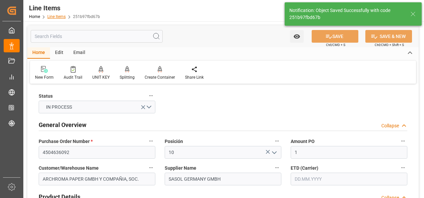
click at [59, 16] on link "Line Items" at bounding box center [56, 16] width 18 height 5
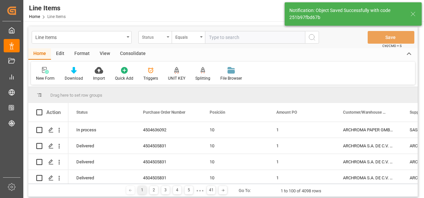
click at [160, 38] on div "Status" at bounding box center [153, 37] width 23 height 8
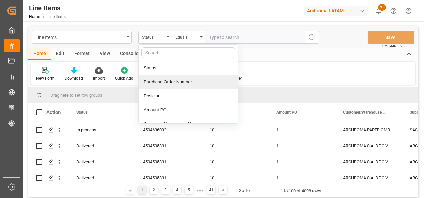
click at [160, 86] on div "Purchase Order Number" at bounding box center [188, 82] width 99 height 14
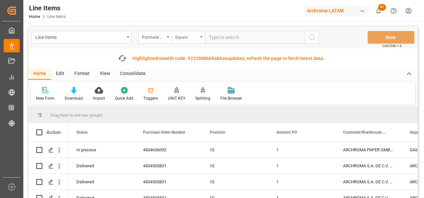
click at [179, 40] on div "Equals" at bounding box center [186, 37] width 23 height 8
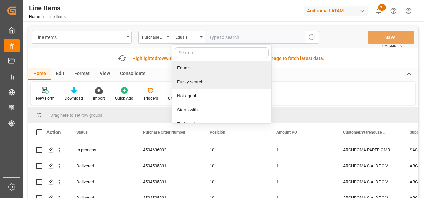
click at [182, 82] on div "Fuzzy search" at bounding box center [221, 82] width 99 height 14
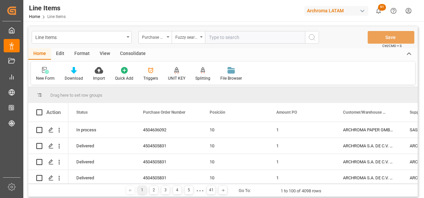
paste input "4504636092"
type input "4504636092"
click at [312, 39] on icon "search button" at bounding box center [312, 37] width 8 height 8
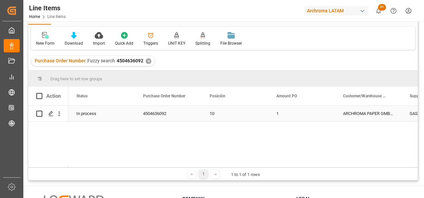
scroll to position [67, 0]
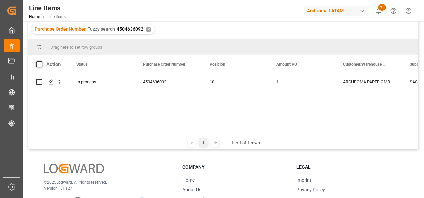
click at [39, 63] on span at bounding box center [39, 64] width 6 height 6
click at [41, 61] on input "checkbox" at bounding box center [41, 61] width 0 height 0
checkbox input "true"
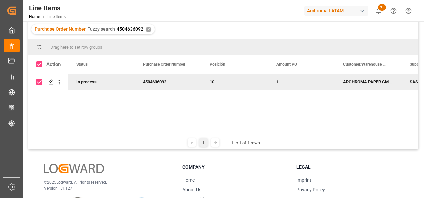
scroll to position [0, 0]
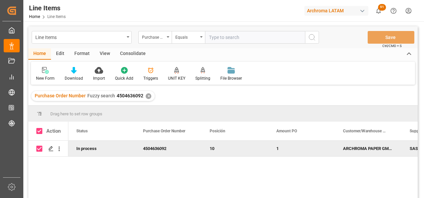
click at [137, 50] on div "Consolidate" at bounding box center [133, 53] width 36 height 11
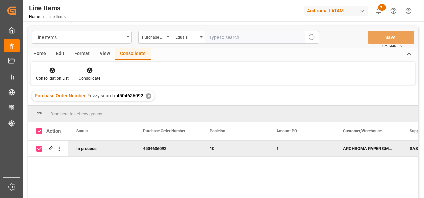
click at [53, 65] on div "Consolidation List Consolidate" at bounding box center [223, 73] width 384 height 23
click at [54, 69] on icon at bounding box center [53, 71] width 6 height 6
click at [70, 95] on div "Line Items Purchase Order Number Equals Save Ctrl/CMD + S Home Edit Format View…" at bounding box center [222, 120] width 389 height 189
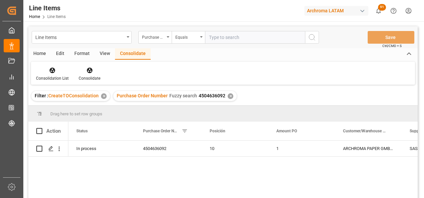
click at [39, 132] on span at bounding box center [39, 131] width 6 height 6
click at [41, 128] on input "checkbox" at bounding box center [41, 128] width 0 height 0
checkbox input "true"
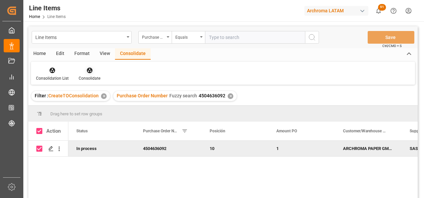
click at [91, 74] on div "Consolidate" at bounding box center [90, 74] width 32 height 15
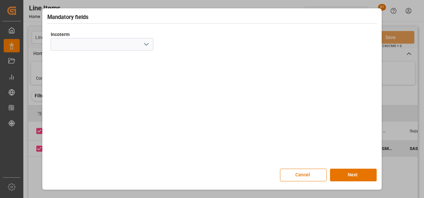
click at [146, 46] on icon "open menu" at bounding box center [146, 44] width 8 height 8
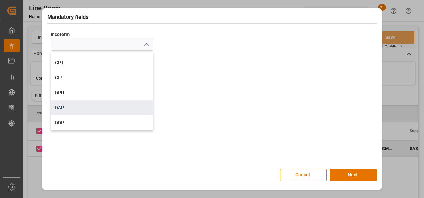
click at [93, 105] on div "DAP" at bounding box center [102, 107] width 102 height 15
type input "DAP"
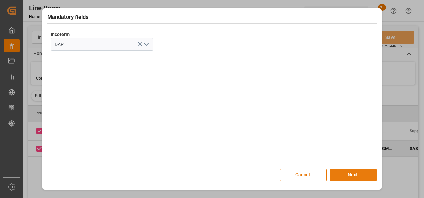
click at [372, 175] on button "Next" at bounding box center [353, 175] width 47 height 13
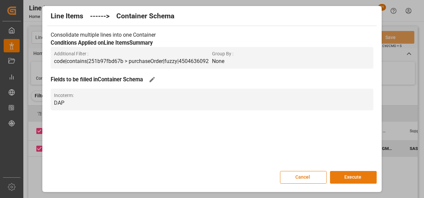
click at [367, 173] on button "Execute" at bounding box center [353, 177] width 47 height 13
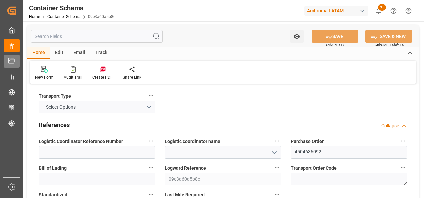
type input "0"
type input "1"
type input "4"
type input "3040"
type input "3424"
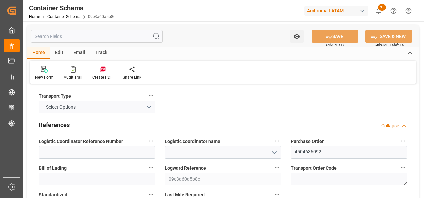
click at [120, 179] on input at bounding box center [97, 179] width 117 height 13
paste input "ALRB250913170017"
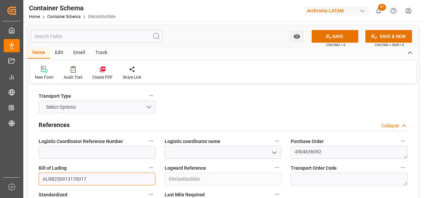
type input "ALRB250913170017"
click at [273, 154] on icon "open menu" at bounding box center [274, 153] width 8 height 8
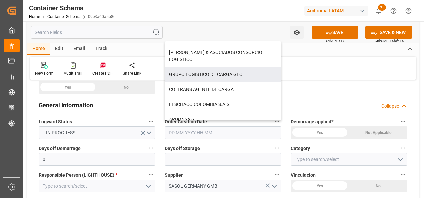
scroll to position [133, 0]
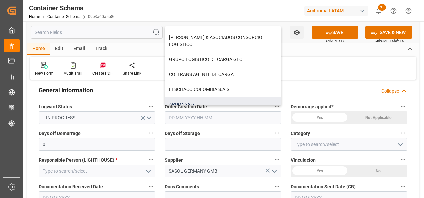
click at [228, 97] on div "ARDONSA GT" at bounding box center [223, 104] width 116 height 15
type input "ARDONSA GT"
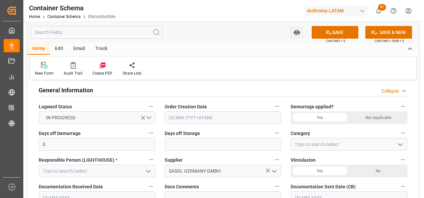
click at [145, 171] on icon "open menu" at bounding box center [148, 171] width 8 height 8
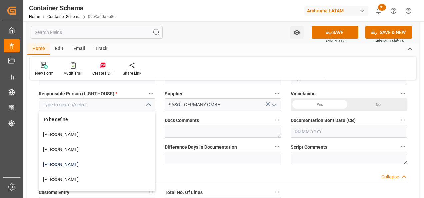
scroll to position [200, 0]
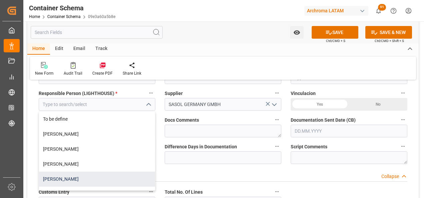
click at [101, 175] on div "Valeria Hurtado" at bounding box center [97, 179] width 116 height 15
type input "Valeria Hurtado"
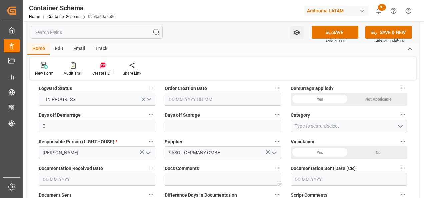
scroll to position [133, 0]
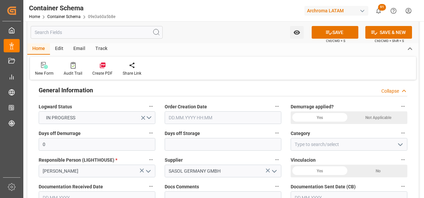
click at [398, 141] on icon "open menu" at bounding box center [400, 145] width 8 height 8
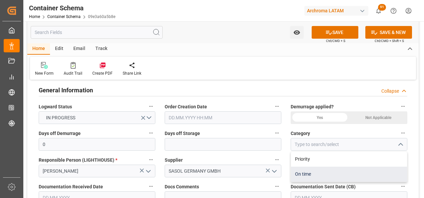
click at [329, 172] on div "On time" at bounding box center [349, 174] width 116 height 15
type input "On time"
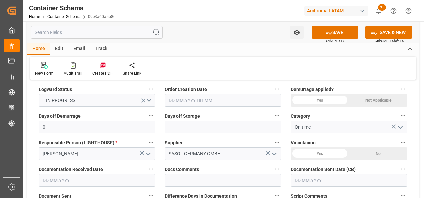
scroll to position [167, 0]
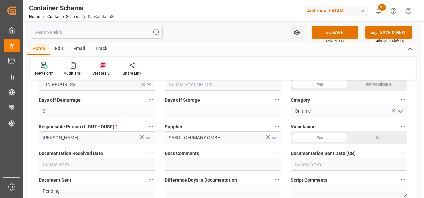
click at [139, 161] on input "text" at bounding box center [97, 164] width 117 height 13
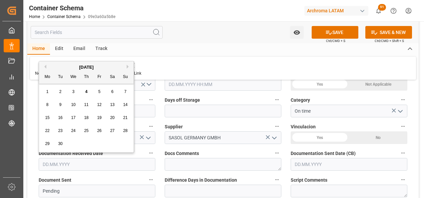
click at [41, 91] on div "1 2 3 4 5 6 7" at bounding box center [86, 91] width 91 height 13
click at [89, 91] on div "4" at bounding box center [86, 92] width 8 height 8
type input "[DATE]"
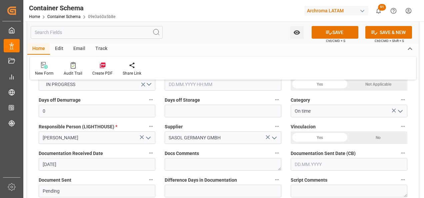
click at [309, 159] on input "text" at bounding box center [349, 164] width 117 height 13
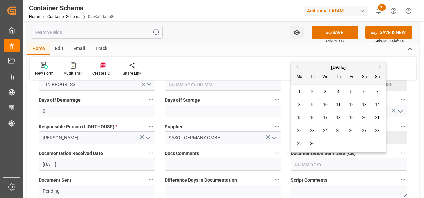
click at [295, 89] on div "1" at bounding box center [299, 92] width 8 height 8
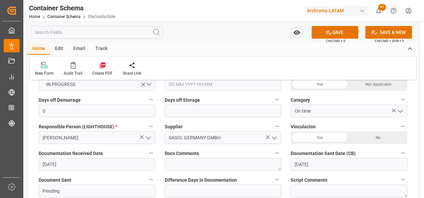
click at [321, 165] on input "01.09.2025" at bounding box center [349, 164] width 117 height 13
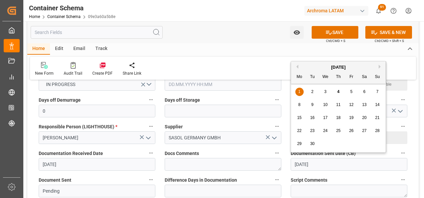
click at [339, 88] on div "4" at bounding box center [338, 92] width 8 height 8
type input "[DATE]"
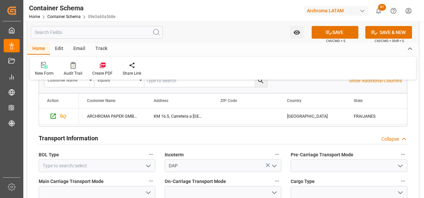
scroll to position [567, 0]
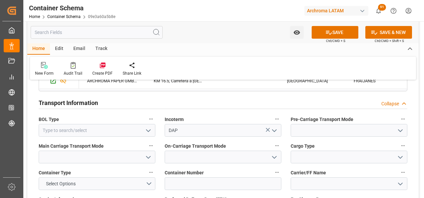
click at [148, 134] on icon "open menu" at bounding box center [148, 131] width 8 height 8
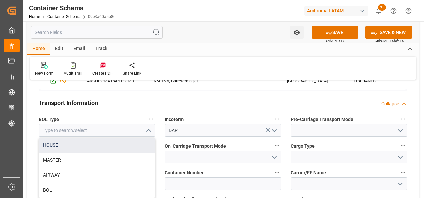
click at [120, 140] on div "HOUSE" at bounding box center [97, 145] width 116 height 15
type input "HOUSE"
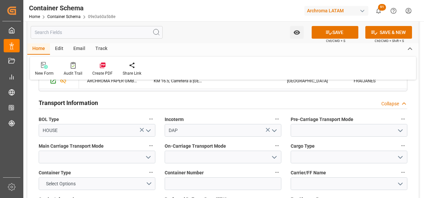
click at [398, 132] on icon "open menu" at bounding box center [400, 131] width 8 height 8
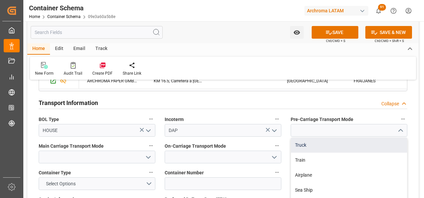
click at [373, 142] on div "Truck" at bounding box center [349, 145] width 116 height 15
type input "Truck"
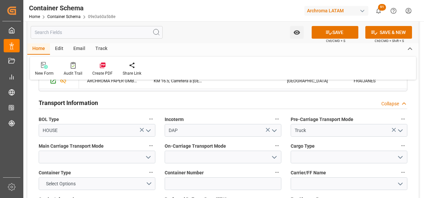
click at [145, 156] on icon "open menu" at bounding box center [148, 157] width 8 height 8
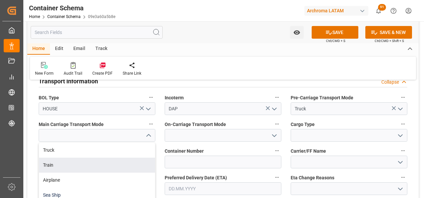
scroll to position [600, 0]
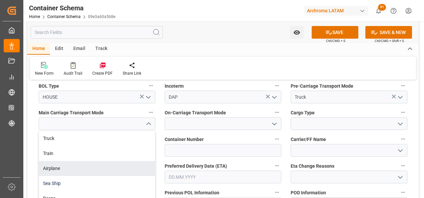
click at [91, 182] on div "Sea Ship" at bounding box center [97, 183] width 116 height 15
type input "Sea Ship"
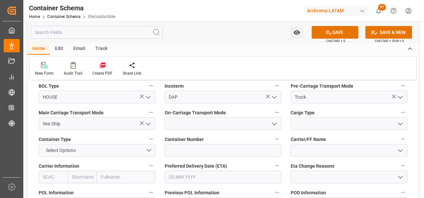
click at [273, 125] on icon "open menu" at bounding box center [274, 124] width 8 height 8
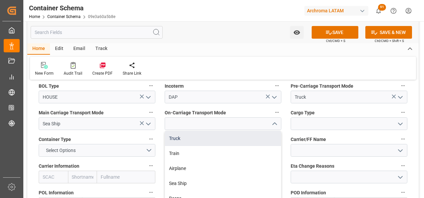
click at [242, 138] on div "Truck" at bounding box center [223, 138] width 116 height 15
type input "Truck"
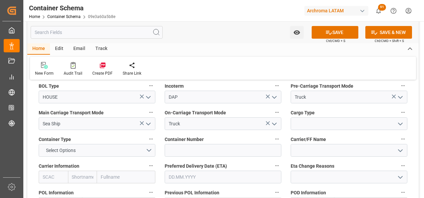
click at [398, 122] on icon "open menu" at bounding box center [400, 124] width 8 height 8
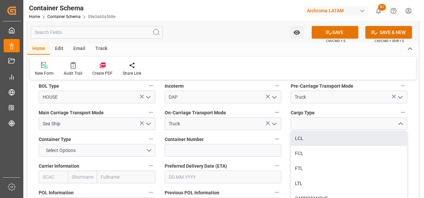
click at [321, 142] on div "LCL" at bounding box center [349, 138] width 116 height 15
type input "LCL"
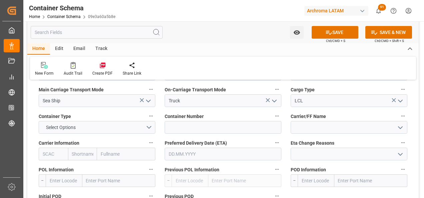
scroll to position [633, 0]
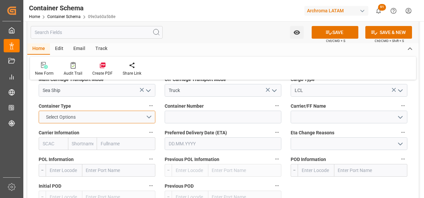
click at [151, 116] on button "Select Options" at bounding box center [97, 117] width 117 height 13
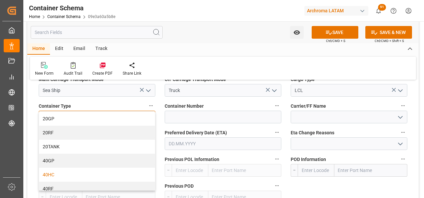
click at [87, 174] on div "40HC" at bounding box center [97, 175] width 116 height 14
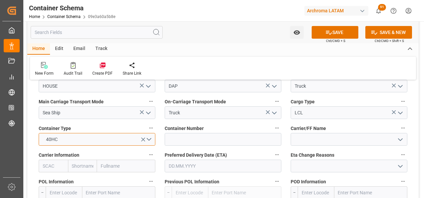
scroll to position [600, 0]
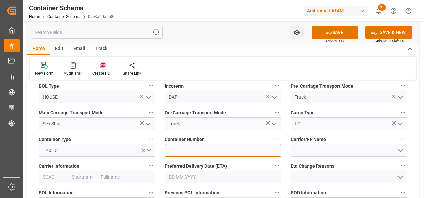
click at [204, 151] on input at bounding box center [223, 150] width 117 height 13
click at [199, 149] on input at bounding box center [223, 150] width 117 height 13
paste input "CAIU9696720"
type input "CAIU9696720"
click at [307, 141] on span "Carrier/FF Name" at bounding box center [308, 139] width 35 height 7
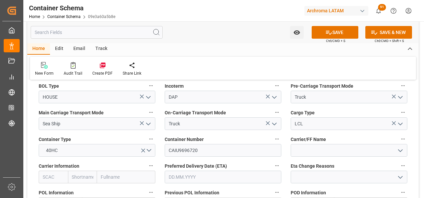
click at [399, 141] on button "Carrier/FF Name" at bounding box center [403, 139] width 9 height 9
click at [307, 147] on div at bounding box center [212, 99] width 424 height 198
click at [307, 151] on input at bounding box center [349, 150] width 117 height 13
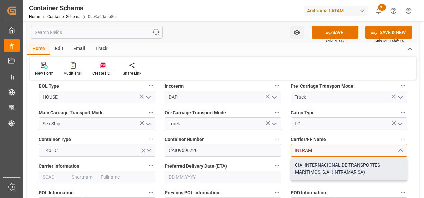
click at [366, 162] on div "CIA. INTERNACIONAL DE TRANSPORTES MARITIMOS, S.A. (INTRAMAR SA)" at bounding box center [349, 169] width 116 height 22
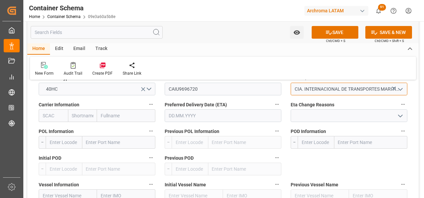
scroll to position [667, 0]
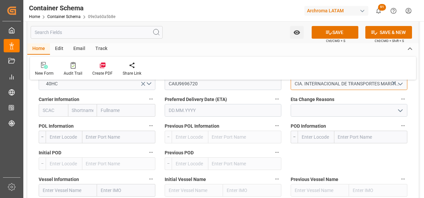
type input "CIA. INTERNACIONAL DE TRANSPORTES MARITIMOS, S.A. (INTRAMAR SA)"
click at [103, 110] on input "text" at bounding box center [126, 110] width 58 height 13
type input "CMA"
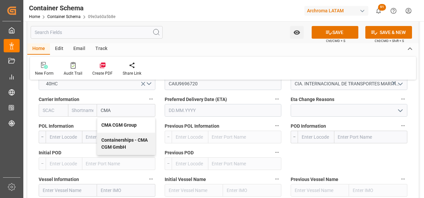
click at [113, 125] on b "CMA CGM Group" at bounding box center [118, 124] width 35 height 5
type input "CMDU"
type input "CMACGM"
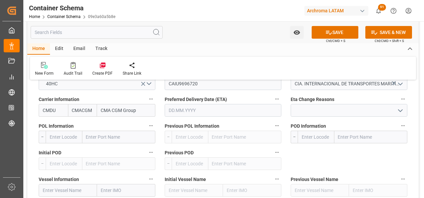
type input "CMA CGM Group"
click at [220, 111] on input "text" at bounding box center [223, 110] width 117 height 13
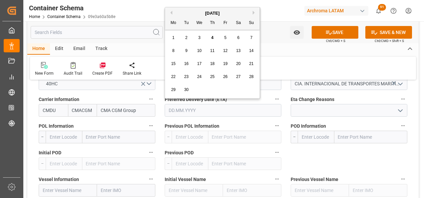
click at [252, 76] on span "28" at bounding box center [251, 76] width 4 height 5
type input "28.09.2025"
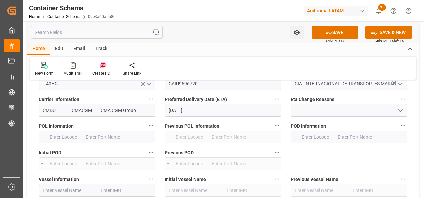
click at [100, 135] on input "text" at bounding box center [118, 137] width 73 height 13
type input "HAMBURG"
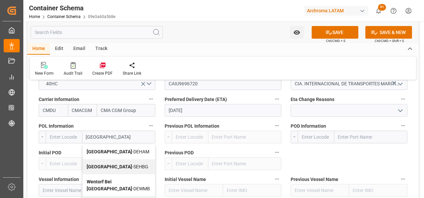
click at [118, 152] on span "Hamburg - DEHAM" at bounding box center [118, 151] width 63 height 5
type input "DEHAM"
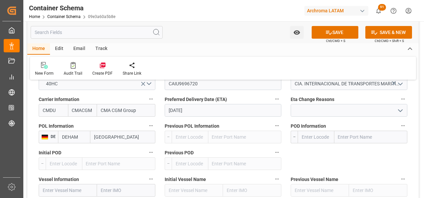
type input "Hamburg"
click at [356, 137] on input "text" at bounding box center [370, 137] width 73 height 13
type input "SANTO TO"
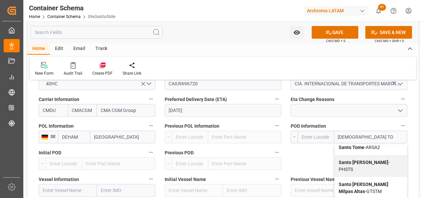
scroll to position [700, 0]
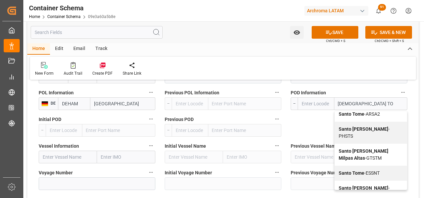
type input "GTSTZ"
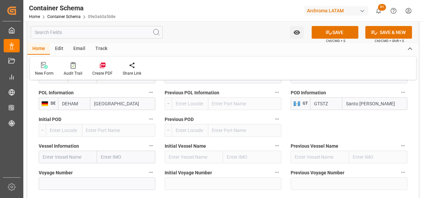
type input "Santo Tomas"
click at [77, 160] on input "text" at bounding box center [68, 157] width 58 height 13
click at [72, 157] on input "text" at bounding box center [68, 157] width 58 height 13
paste input "CMA CGM ESTELLE"
type input "CMA CGM ESTELLE"
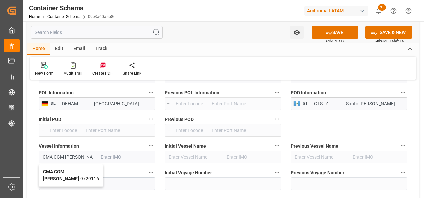
click at [89, 172] on div "CMA CGM ESTELLE - 9729116" at bounding box center [71, 175] width 64 height 22
type input "9729116"
type input "CMA CGM ESTELLE"
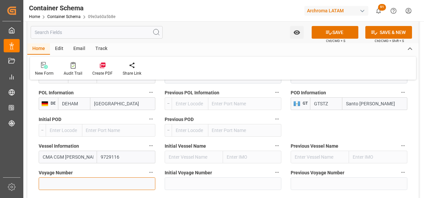
click at [91, 180] on input at bounding box center [97, 183] width 117 height 13
click at [113, 187] on input at bounding box center [97, 183] width 117 height 13
paste input "SAC7917"
type input "SAC7917"
drag, startPoint x: 55, startPoint y: 162, endPoint x: 38, endPoint y: 164, distance: 17.5
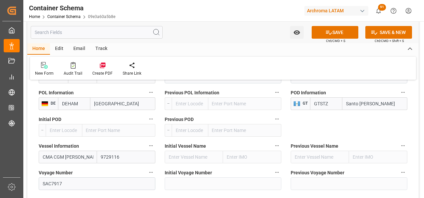
click at [38, 164] on div "Vessel Information CMA CGM ESTELLE 9729116" at bounding box center [97, 152] width 126 height 27
paste input "OSCO SHIPPING SEIN"
click at [73, 177] on div "COSCO Shipping Seine - 9731949" at bounding box center [68, 175] width 58 height 22
type input "COSCO Shipping Seine"
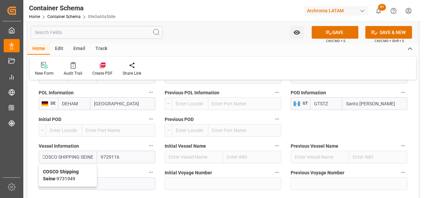
type input "9731949"
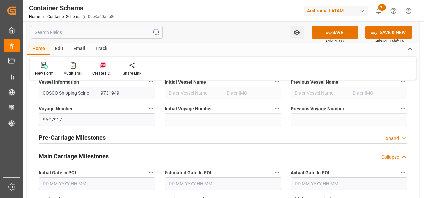
scroll to position [767, 0]
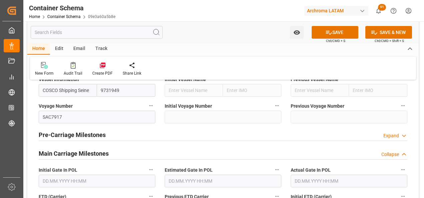
type input "COSCO Shipping Seine"
drag, startPoint x: 63, startPoint y: 117, endPoint x: 40, endPoint y: 119, distance: 23.7
click at [40, 119] on input "SAC7917" at bounding box center [97, 117] width 117 height 13
paste input "0WCLVS1MA"
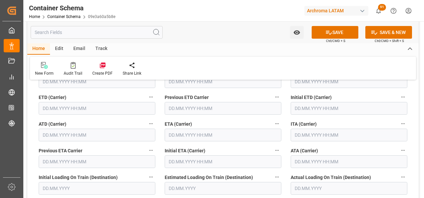
scroll to position [867, 0]
type input "0WCLVS1MA"
click at [59, 109] on input "text" at bounding box center [97, 107] width 117 height 13
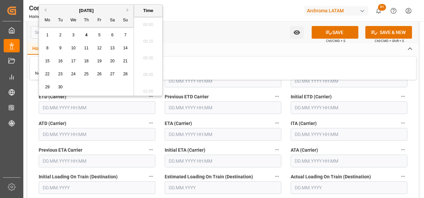
scroll to position [669, 0]
click at [98, 73] on span "26" at bounding box center [99, 74] width 4 height 5
click at [150, 61] on li "06:30" at bounding box center [148, 56] width 28 height 17
type input "26.09.2025 06:30"
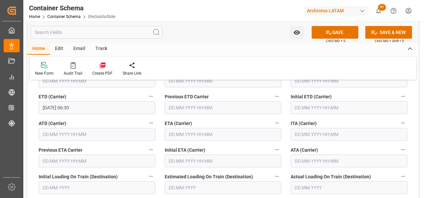
click at [195, 137] on input "text" at bounding box center [223, 134] width 117 height 13
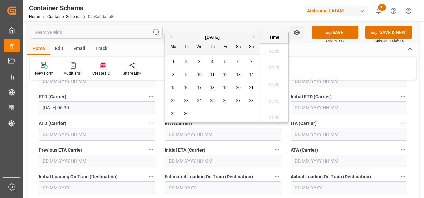
scroll to position [669, 0]
click at [225, 102] on span "26" at bounding box center [225, 100] width 4 height 5
click at [251, 98] on div "28" at bounding box center [251, 101] width 8 height 8
click at [273, 84] on li "16:00" at bounding box center [274, 82] width 28 height 17
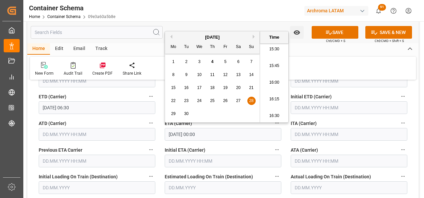
type input "28.09.2025 16:00"
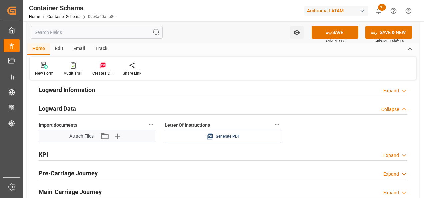
scroll to position [1067, 0]
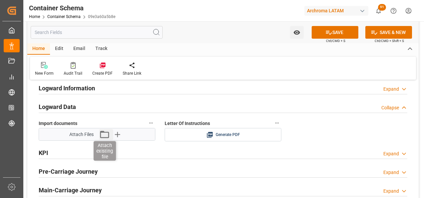
click at [106, 135] on icon "button" at bounding box center [104, 134] width 11 height 11
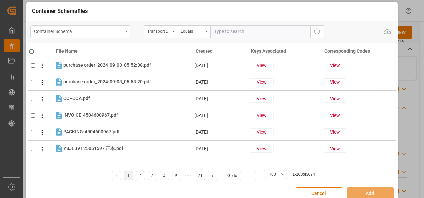
click at [127, 31] on icon "open menu" at bounding box center [126, 31] width 3 height 1
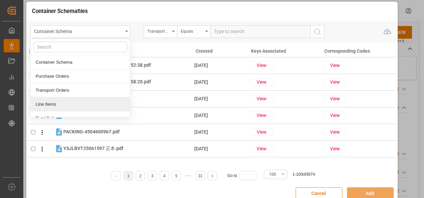
click at [58, 103] on div "Line Items" at bounding box center [80, 104] width 99 height 14
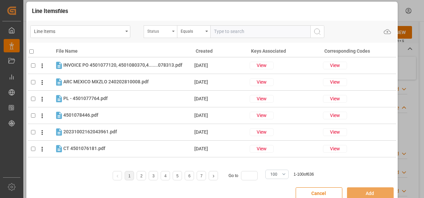
click at [163, 30] on div "Status" at bounding box center [158, 31] width 23 height 8
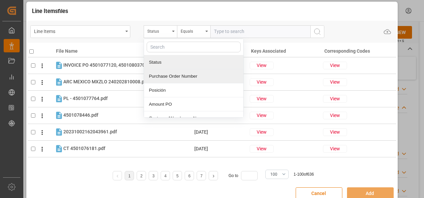
click at [180, 71] on div "Purchase Order Number" at bounding box center [193, 76] width 99 height 14
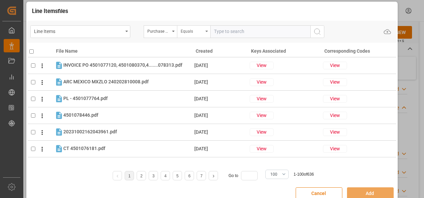
click at [191, 31] on div "Equals" at bounding box center [192, 31] width 23 height 8
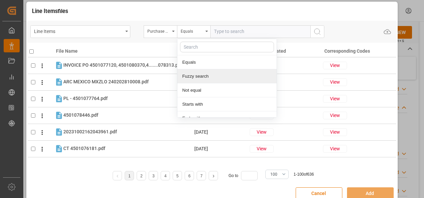
click at [200, 75] on div "Fuzzy search" at bounding box center [226, 76] width 99 height 14
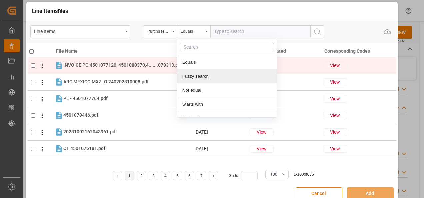
paste input "4504636092"
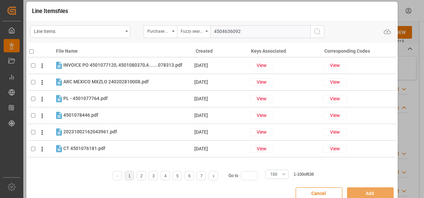
type input "4504636092"
click at [314, 32] on icon "search button" at bounding box center [317, 32] width 8 height 8
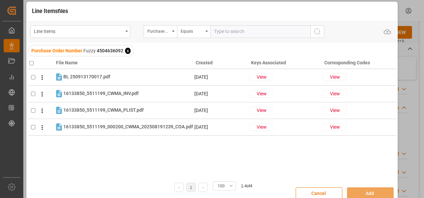
click at [29, 63] on input "checkbox" at bounding box center [31, 63] width 4 height 4
checkbox input "true"
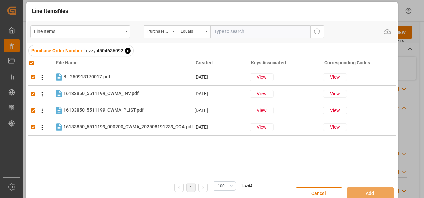
checkbox input "true"
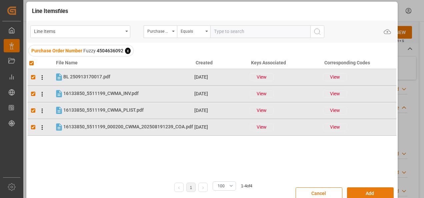
click at [356, 192] on button "Add" at bounding box center [370, 193] width 47 height 13
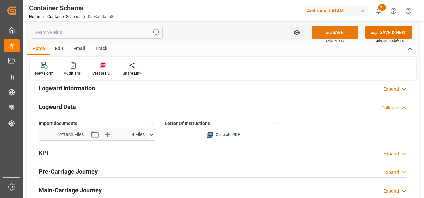
click at [341, 33] on button "SAVE" at bounding box center [335, 32] width 47 height 13
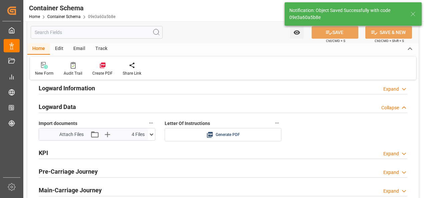
type input "Document Sent"
type input "GTSTZ"
type input "Santo Tomas"
type input "COSCO Shipping Seine"
type input "9731949"
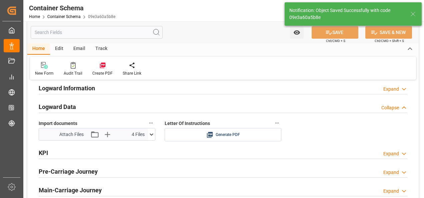
type input "0WCLVS1MA"
type input "CIA. INTERNACIONAL DE TRANSPORTES MARITIMOS, S.A. (INTRAMAR SA)"
type input "28.09.2025 16:00"
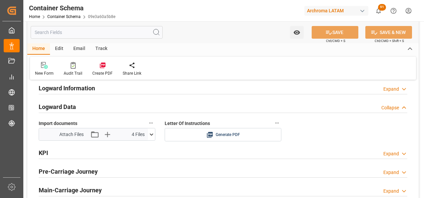
click at [77, 49] on div "Email" at bounding box center [79, 48] width 22 height 11
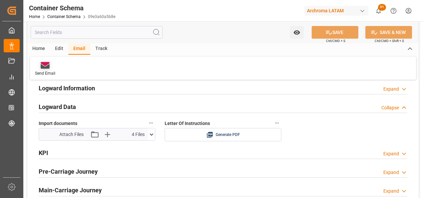
click at [44, 64] on icon at bounding box center [45, 64] width 9 height 4
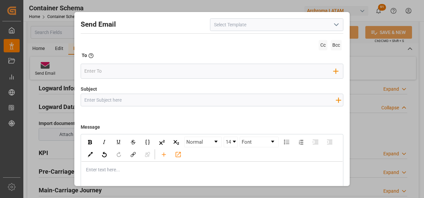
click at [333, 26] on icon "open menu" at bounding box center [336, 25] width 8 height 8
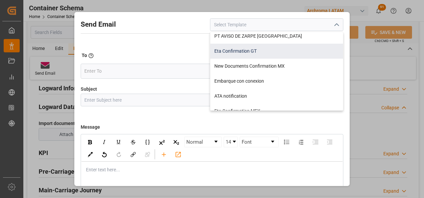
scroll to position [0, 0]
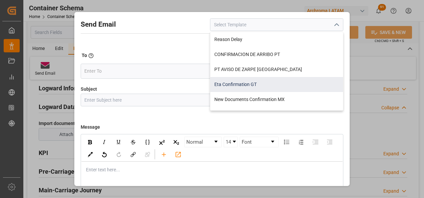
click at [262, 82] on div "Eta Confirmation GT" at bounding box center [276, 84] width 133 height 15
type input "Eta Confirmation GT"
type input "GT || PO {{purchaseOrder}} || {{category}} || BL {{bookingNumber}} || Confirmac…"
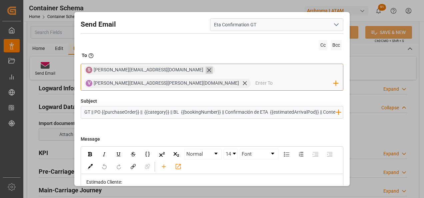
click at [207, 72] on icon at bounding box center [209, 70] width 4 height 4
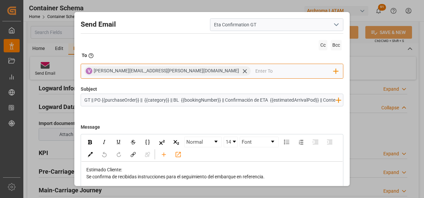
click at [255, 72] on input "email" at bounding box center [294, 71] width 78 height 10
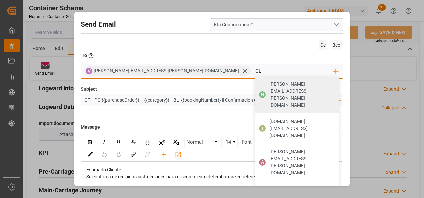
type input "G"
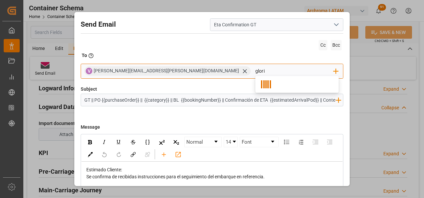
type input "gloria"
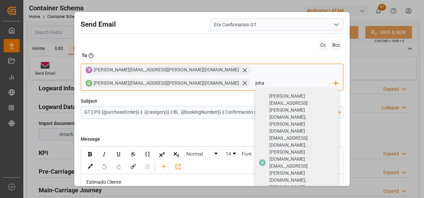
type input "johan"
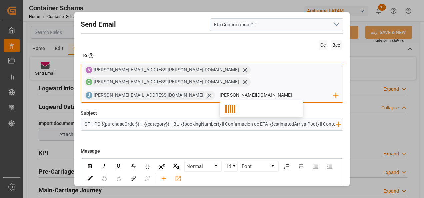
type input "nancy.cas"
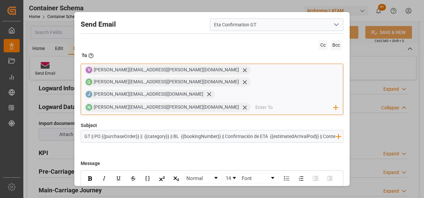
click at [167, 187] on icon "rdw-toolbar" at bounding box center [163, 190] width 7 height 7
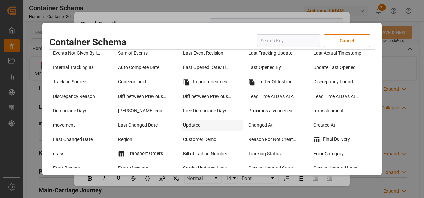
scroll to position [533, 0]
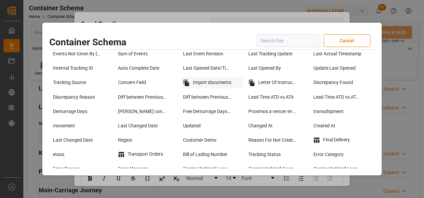
click at [214, 88] on div "Import documents" at bounding box center [212, 82] width 62 height 11
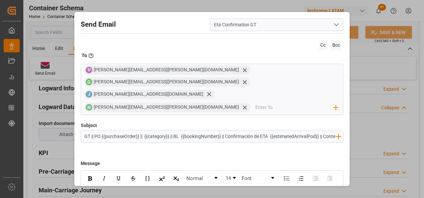
click at [280, 130] on input "GT || PO {{purchaseOrder}} || {{category}} || BL {{bookingNumber}} || Confirmac…" at bounding box center [210, 136] width 258 height 12
type input "GT || PO {{purchaseOrder}} || {{category}} || BL {{bookingNumber}} || Confirmac…"
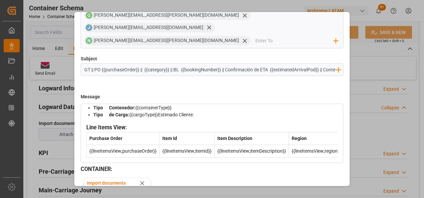
scroll to position [121, 0]
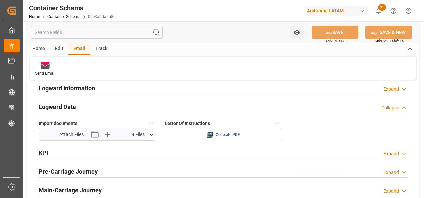
scroll to position [36, 0]
click at [63, 19] on link "Container Schema" at bounding box center [63, 16] width 33 height 5
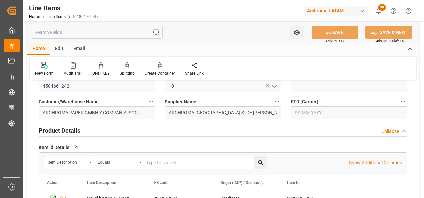
scroll to position [67, 0]
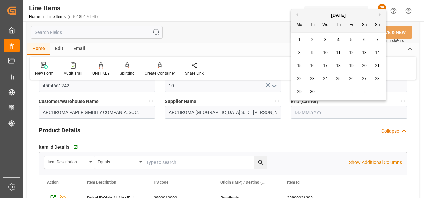
click at [313, 115] on input "text" at bounding box center [349, 112] width 117 height 13
click at [294, 36] on div "1 2 3 4 5 6 7" at bounding box center [338, 39] width 91 height 13
click at [348, 39] on div "5" at bounding box center [351, 40] width 8 height 8
type input "[DATE]"
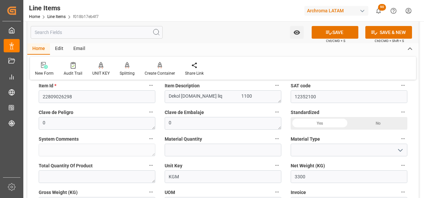
scroll to position [200, 0]
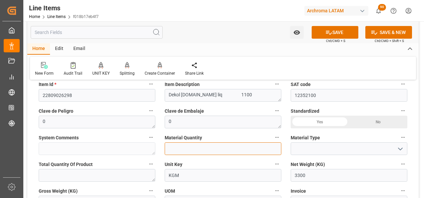
click at [232, 150] on input "text" at bounding box center [223, 148] width 117 height 13
type input "3"
click at [401, 152] on icon "open menu" at bounding box center [400, 149] width 8 height 8
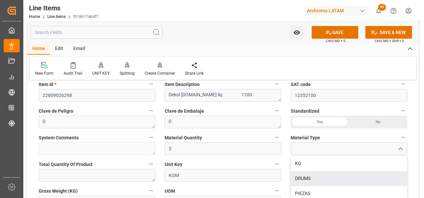
click at [333, 187] on div "PIEZAS" at bounding box center [349, 193] width 116 height 15
type input "PIEZAS"
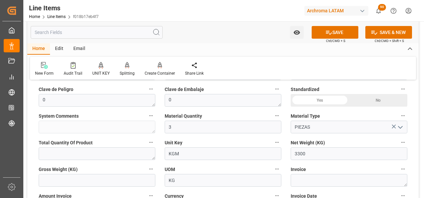
scroll to position [233, 0]
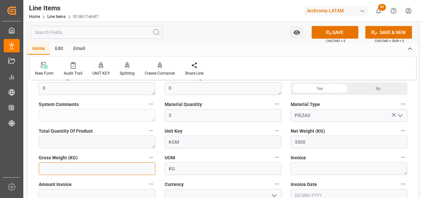
click at [90, 168] on input "text" at bounding box center [97, 168] width 117 height 13
type input "3481.5"
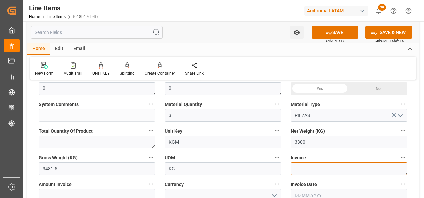
click at [339, 167] on textarea at bounding box center [349, 168] width 117 height 13
click at [304, 162] on label "Invoice" at bounding box center [349, 157] width 117 height 9
click at [399, 162] on button "Invoice" at bounding box center [403, 157] width 9 height 9
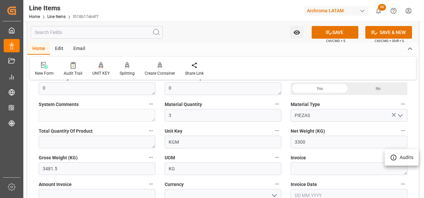
click at [304, 165] on div at bounding box center [212, 99] width 424 height 198
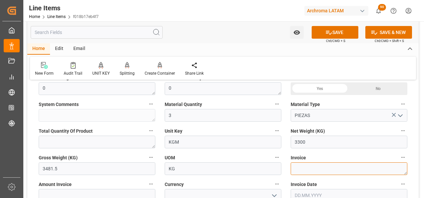
click at [301, 169] on textarea at bounding box center [349, 168] width 117 height 13
paste textarea "25/11581"
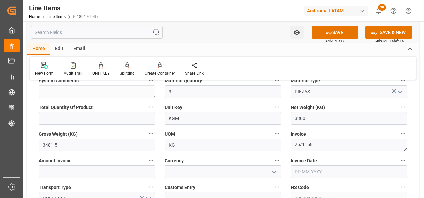
scroll to position [267, 0]
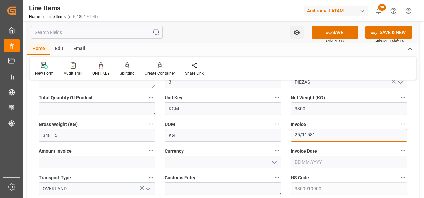
type textarea "25/11581"
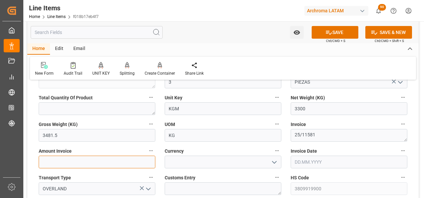
click at [121, 164] on input "text" at bounding box center [97, 162] width 117 height 13
type input "3003"
click at [273, 161] on icon "open menu" at bounding box center [274, 162] width 8 height 8
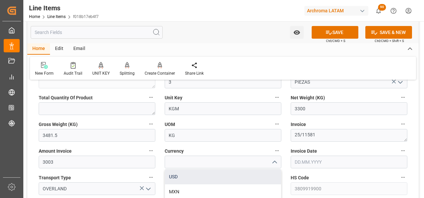
click at [256, 174] on div "USD" at bounding box center [223, 176] width 116 height 15
type input "USD"
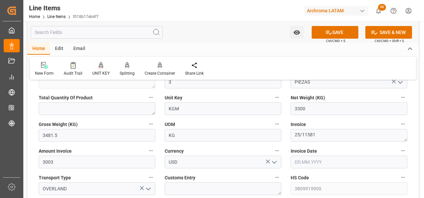
click at [296, 163] on input "text" at bounding box center [349, 162] width 117 height 13
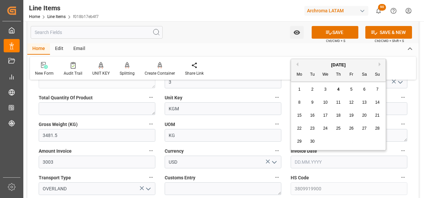
click at [294, 87] on div "1 2 3 4 5 6 7" at bounding box center [338, 89] width 91 height 13
click at [313, 88] on span "2" at bounding box center [312, 89] width 2 height 5
type input "02.09.2025"
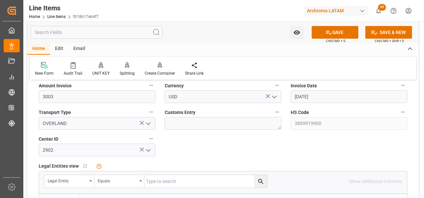
scroll to position [333, 0]
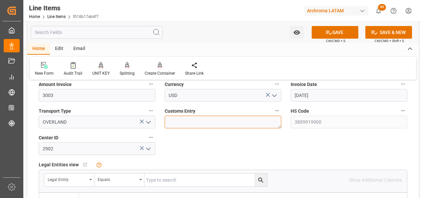
click at [216, 120] on textarea at bounding box center [223, 122] width 117 height 13
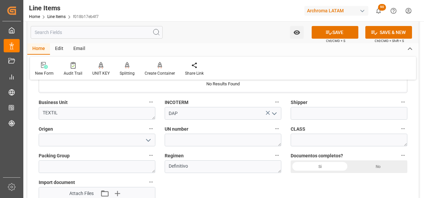
scroll to position [467, 0]
type textarea "TECUN UMAN"
click at [307, 116] on input at bounding box center [349, 113] width 117 height 13
click at [149, 137] on icon "open menu" at bounding box center [148, 140] width 8 height 8
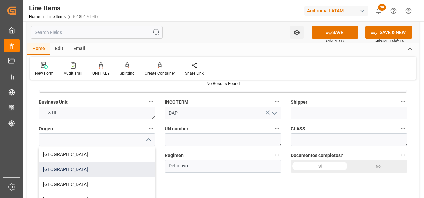
scroll to position [33, 0]
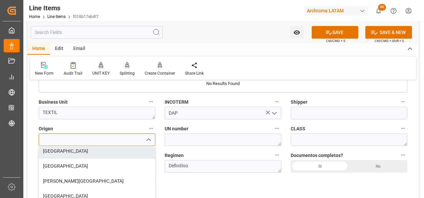
click at [100, 138] on input at bounding box center [97, 139] width 117 height 13
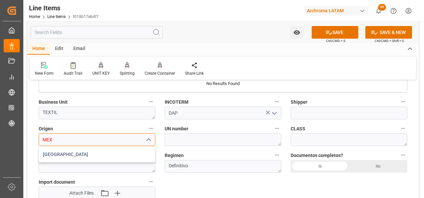
click at [96, 150] on div "MEXICO" at bounding box center [97, 154] width 116 height 15
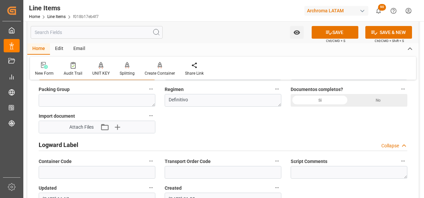
scroll to position [533, 0]
type input "MEXICO"
click at [328, 96] on div "Si" at bounding box center [320, 99] width 58 height 13
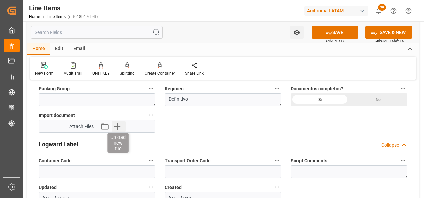
click at [118, 127] on icon "button" at bounding box center [117, 126] width 6 height 6
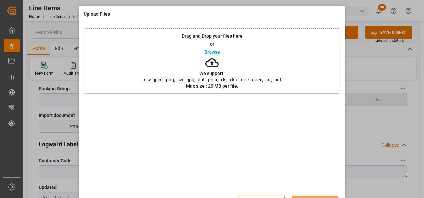
click at [147, 63] on div "Drag and Drop your files here or Browse We support: .csv, .jpeg, .png, .svg, .j…" at bounding box center [212, 60] width 257 height 65
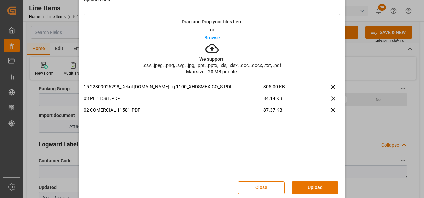
scroll to position [22, 0]
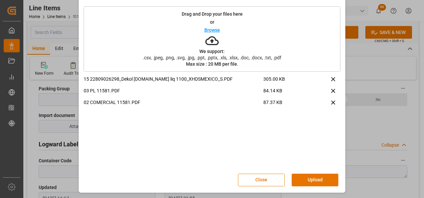
click at [316, 174] on button "Upload" at bounding box center [315, 180] width 47 height 13
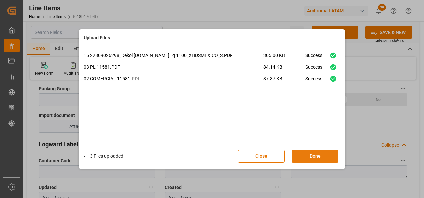
click at [300, 155] on button "Done" at bounding box center [315, 156] width 47 height 13
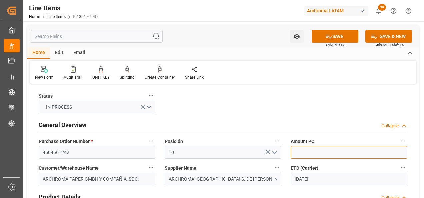
click at [311, 154] on input "text" at bounding box center [349, 152] width 117 height 13
click at [310, 151] on input "text" at bounding box center [349, 152] width 117 height 13
type input "0.91"
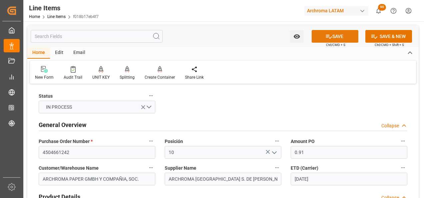
click at [344, 35] on button "SAVE" at bounding box center [335, 36] width 47 height 13
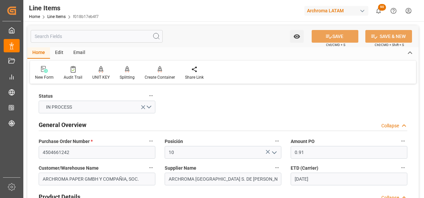
type textarea "3 PIEZAS"
type input "04.09.2025 16:18"
click at [58, 150] on input "4504661242" at bounding box center [97, 152] width 117 height 13
click at [52, 18] on link "Line Items" at bounding box center [56, 16] width 18 height 5
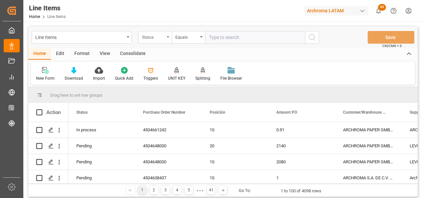
click at [161, 37] on div "Status" at bounding box center [153, 37] width 23 height 8
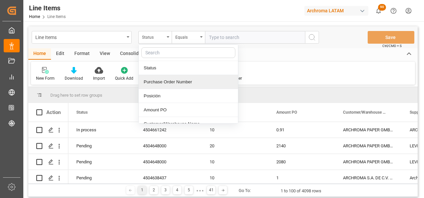
click at [169, 79] on div "Purchase Order Number" at bounding box center [188, 82] width 99 height 14
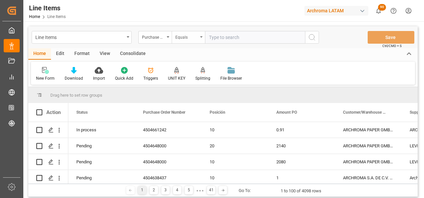
click at [176, 34] on div "Equals" at bounding box center [186, 37] width 23 height 8
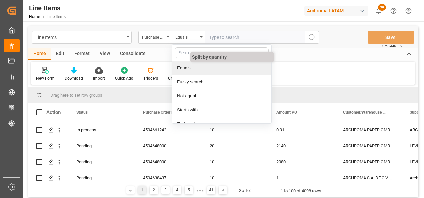
click at [190, 78] on div "Fuzzy search" at bounding box center [221, 82] width 99 height 14
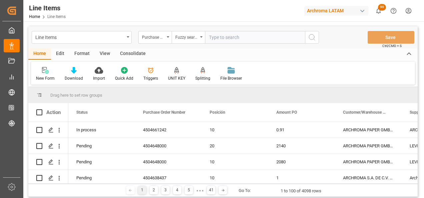
paste input "4504661242"
type input "4504661242"
click at [308, 39] on button "search button" at bounding box center [312, 37] width 14 height 13
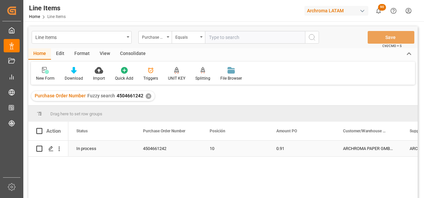
click at [40, 147] on input "Press Space to toggle row selection (unchecked)" at bounding box center [39, 149] width 6 height 6
checkbox input "true"
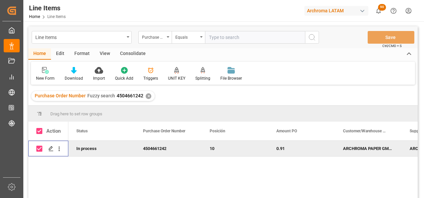
click at [135, 54] on div "Consolidate" at bounding box center [133, 53] width 36 height 11
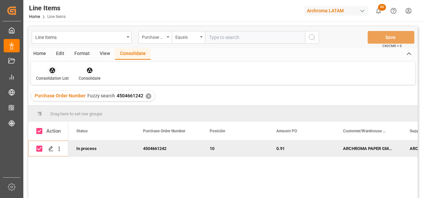
click at [59, 76] on div "Consolidation List" at bounding box center [52, 78] width 33 height 6
click at [57, 95] on div "Line Items Purchase Order Number Equals Save Ctrl/CMD + S Home Edit Format View…" at bounding box center [222, 120] width 389 height 189
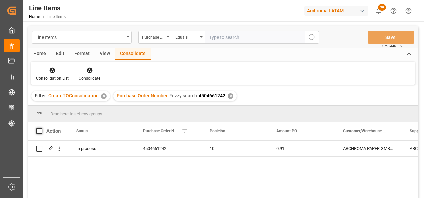
click at [40, 132] on span at bounding box center [39, 131] width 6 height 6
click at [41, 128] on input "checkbox" at bounding box center [41, 128] width 0 height 0
checkbox input "true"
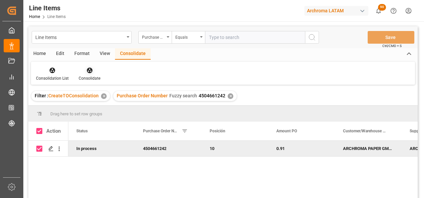
click at [86, 75] on div "Consolidate" at bounding box center [90, 78] width 22 height 6
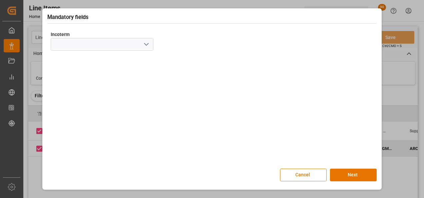
click at [148, 48] on icon "open menu" at bounding box center [146, 44] width 8 height 8
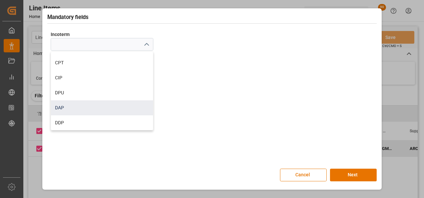
click at [85, 103] on div "DAP" at bounding box center [102, 107] width 102 height 15
type input "DAP"
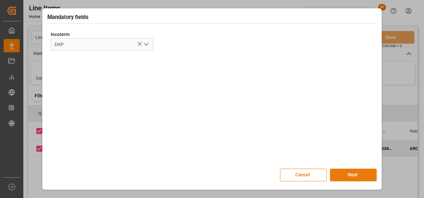
click at [351, 172] on button "Next" at bounding box center [353, 175] width 47 height 13
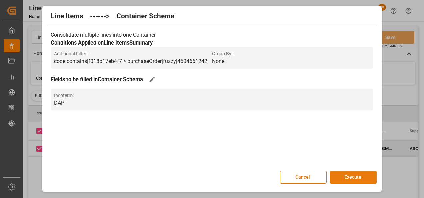
click at [351, 172] on button "Execute" at bounding box center [353, 177] width 47 height 13
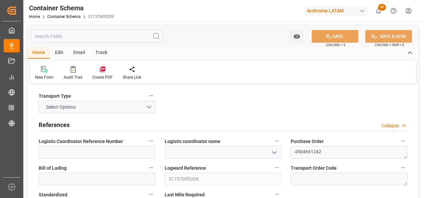
type input "0"
type input "1"
type input "3"
type input "3300"
type input "3481.5"
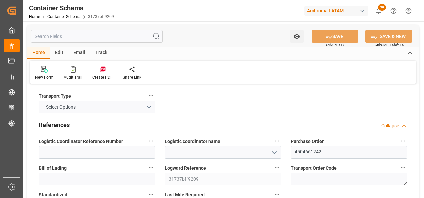
click at [277, 155] on icon "open menu" at bounding box center [274, 153] width 8 height 8
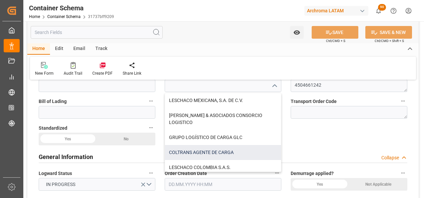
scroll to position [11, 0]
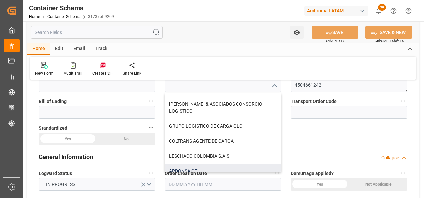
click at [190, 164] on div "ARDONSA GT" at bounding box center [223, 171] width 116 height 15
type input "ARDONSA GT"
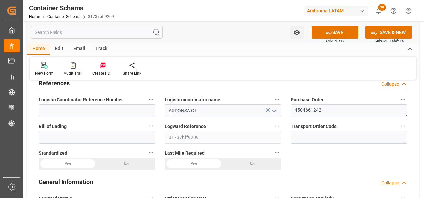
scroll to position [0, 0]
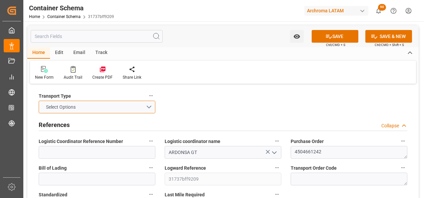
click at [147, 108] on button "Select Options" at bounding box center [97, 107] width 117 height 13
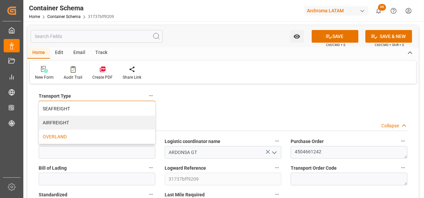
click at [68, 136] on div "OVERLAND" at bounding box center [97, 137] width 116 height 14
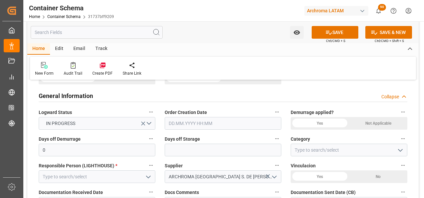
scroll to position [133, 0]
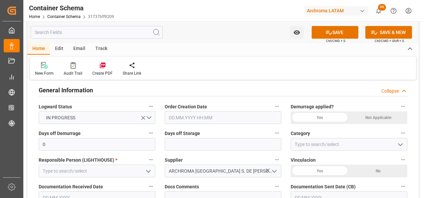
click at [192, 121] on input "text" at bounding box center [223, 117] width 117 height 13
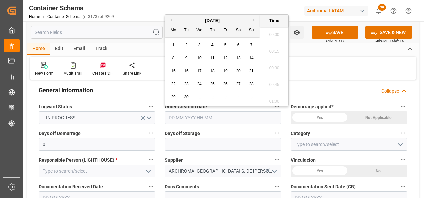
scroll to position [719, 0]
click at [169, 47] on div "1" at bounding box center [173, 45] width 8 height 8
click at [212, 44] on span "4" at bounding box center [212, 45] width 2 height 5
click at [275, 84] on li "11:30" at bounding box center [274, 82] width 28 height 17
type input "[DATE] 11:30"
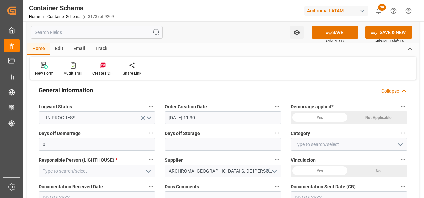
click at [403, 147] on icon "open menu" at bounding box center [400, 145] width 8 height 8
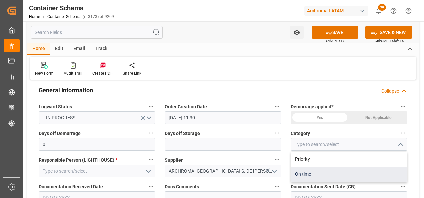
click at [335, 173] on div "On time" at bounding box center [349, 174] width 116 height 15
type input "On time"
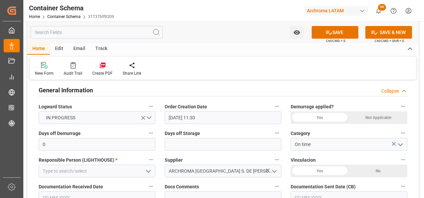
click at [147, 173] on icon "open menu" at bounding box center [148, 171] width 8 height 8
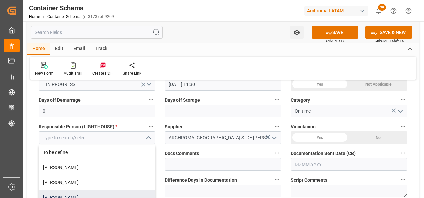
scroll to position [26, 0]
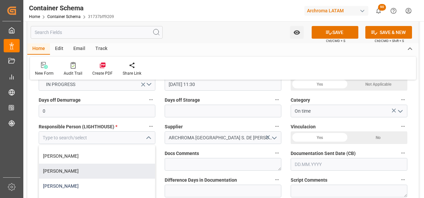
click at [85, 180] on div "[PERSON_NAME]" at bounding box center [97, 186] width 116 height 15
type input "[PERSON_NAME]"
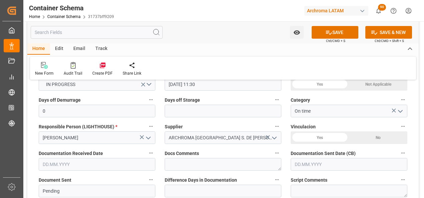
click at [90, 168] on input "text" at bounding box center [97, 164] width 117 height 13
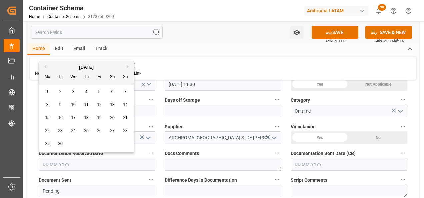
drag, startPoint x: 41, startPoint y: 89, endPoint x: 44, endPoint y: 90, distance: 3.7
click at [41, 89] on div "1 2 3 4 5 6 7" at bounding box center [86, 91] width 91 height 13
click at [89, 93] on div "4" at bounding box center [86, 92] width 8 height 8
type input "[DATE]"
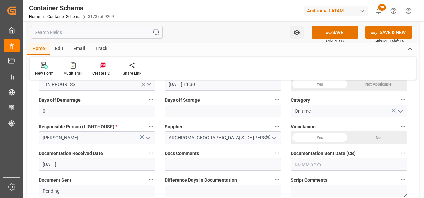
click at [309, 163] on input "text" at bounding box center [349, 164] width 117 height 13
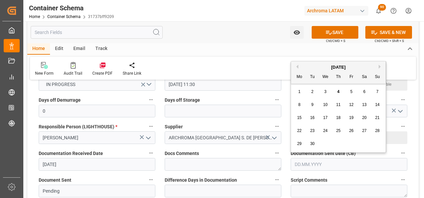
click at [293, 94] on div "1 2 3 4 5 6 7" at bounding box center [338, 91] width 91 height 13
click at [337, 92] on div "4" at bounding box center [338, 92] width 8 height 8
type input "[DATE]"
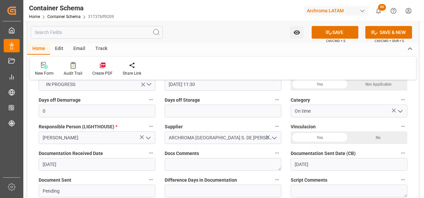
click at [75, 172] on div "Documentation Received Date [DATE]" at bounding box center [97, 159] width 126 height 27
click at [74, 168] on input "[DATE]" at bounding box center [97, 164] width 117 height 13
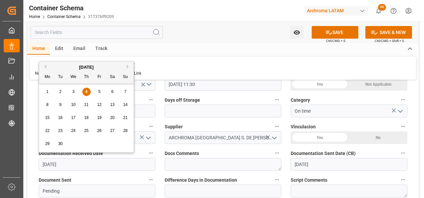
click at [72, 92] on span "3" at bounding box center [73, 91] width 2 height 5
type input "[DATE]"
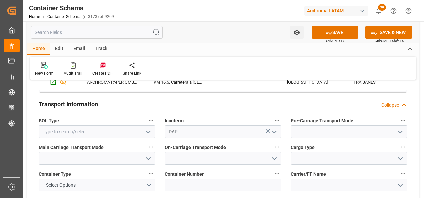
scroll to position [567, 0]
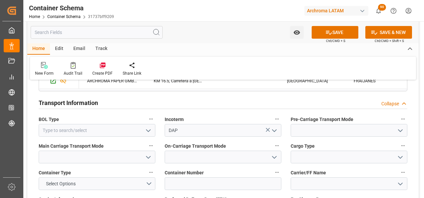
click at [146, 128] on icon "open menu" at bounding box center [148, 131] width 8 height 8
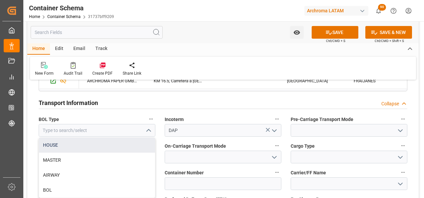
click at [107, 148] on div "HOUSE" at bounding box center [97, 145] width 116 height 15
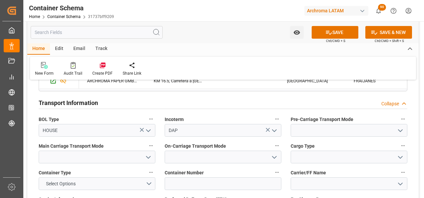
click at [151, 132] on icon "open menu" at bounding box center [148, 131] width 8 height 8
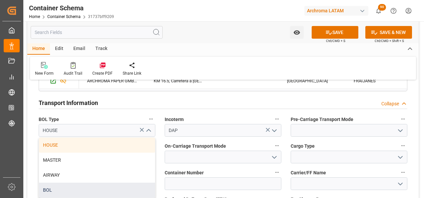
click at [91, 188] on div "BOL" at bounding box center [97, 190] width 116 height 15
type input "BOL"
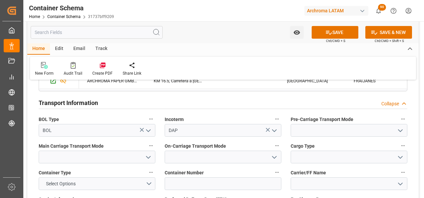
click at [396, 131] on button "open menu" at bounding box center [400, 130] width 10 height 10
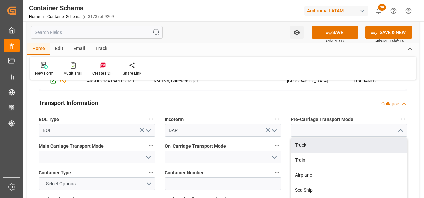
click at [380, 143] on div "Truck" at bounding box center [349, 145] width 116 height 15
type input "Truck"
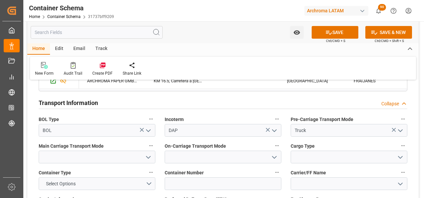
click at [149, 157] on icon "open menu" at bounding box center [148, 157] width 8 height 8
click at [129, 169] on div "Truck" at bounding box center [97, 171] width 116 height 15
type input "Truck"
click at [281, 156] on div at bounding box center [223, 157] width 127 height 13
drag, startPoint x: 277, startPoint y: 158, endPoint x: 270, endPoint y: 160, distance: 7.7
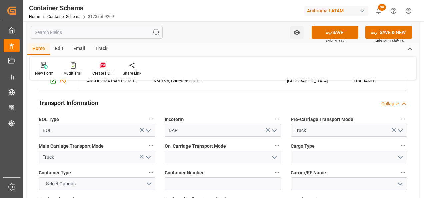
click at [277, 158] on icon "open menu" at bounding box center [274, 157] width 8 height 8
click at [255, 167] on div "Truck" at bounding box center [223, 171] width 116 height 15
type input "Truck"
click at [399, 155] on icon "open menu" at bounding box center [400, 157] width 8 height 8
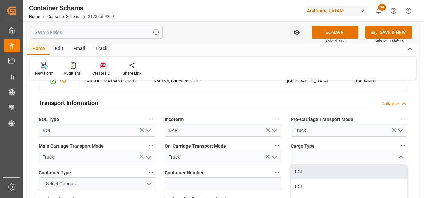
scroll to position [33, 0]
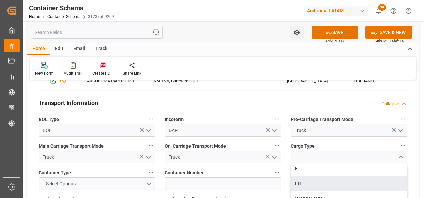
click at [339, 182] on div "LTL" at bounding box center [349, 183] width 116 height 15
type input "LTL"
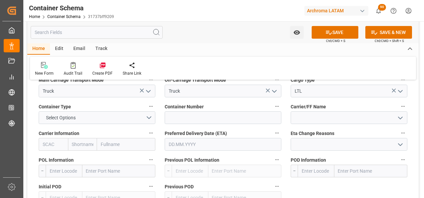
scroll to position [633, 0]
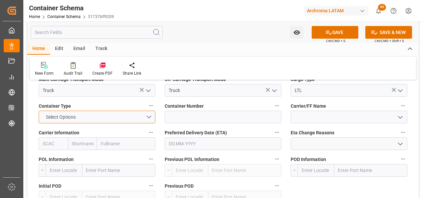
click at [151, 116] on button "Select Options" at bounding box center [97, 117] width 117 height 13
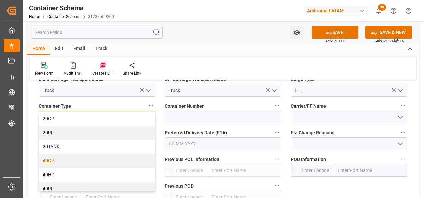
scroll to position [89, 0]
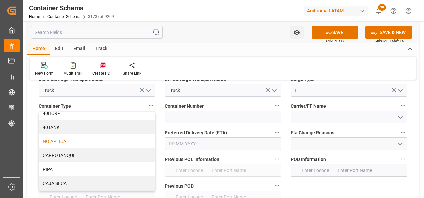
click at [76, 143] on div "NO APLICA" at bounding box center [97, 141] width 116 height 14
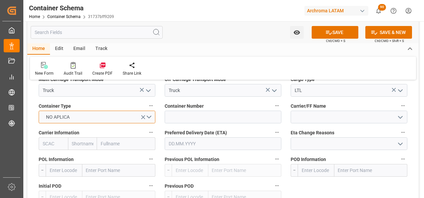
scroll to position [667, 0]
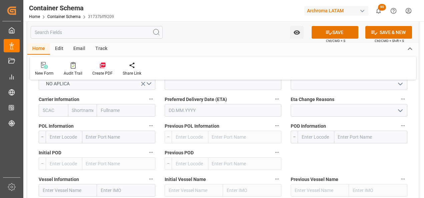
click at [363, 136] on input "text" at bounding box center [370, 137] width 73 height 13
type input "[GEOGRAPHIC_DATA][PERSON_NAME]"
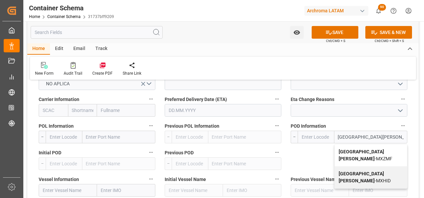
click at [361, 151] on b "[GEOGRAPHIC_DATA][PERSON_NAME]" at bounding box center [361, 155] width 45 height 12
type input "MXZMF"
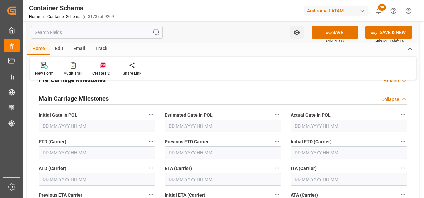
scroll to position [834, 0]
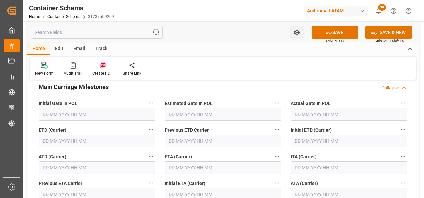
type input "[GEOGRAPHIC_DATA][PERSON_NAME]"
click at [61, 138] on input "text" at bounding box center [97, 141] width 117 height 13
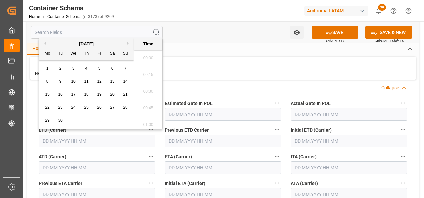
scroll to position [719, 0]
click at [100, 70] on span "5" at bounding box center [99, 68] width 2 height 5
type input "[DATE] 00:00"
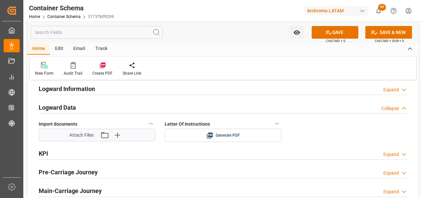
scroll to position [1067, 0]
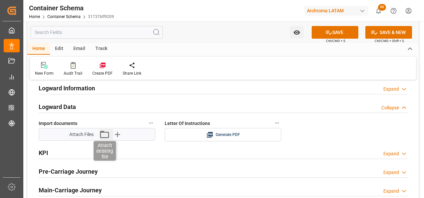
click at [108, 136] on icon "button" at bounding box center [104, 134] width 11 height 11
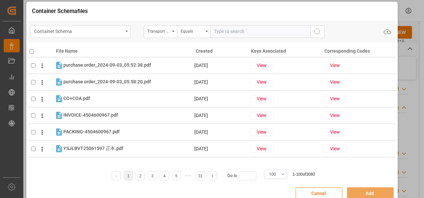
click at [126, 29] on div "Container Schema" at bounding box center [80, 31] width 100 height 13
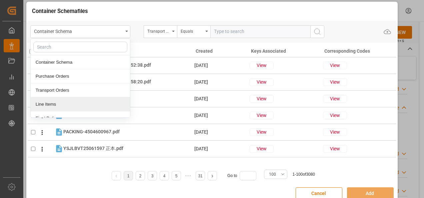
click at [74, 103] on div "Line Items" at bounding box center [80, 104] width 99 height 14
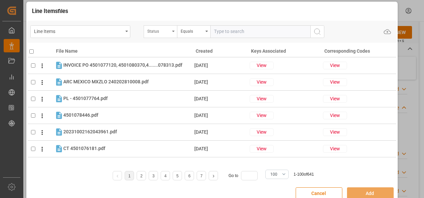
click at [175, 31] on div "Status" at bounding box center [160, 31] width 33 height 13
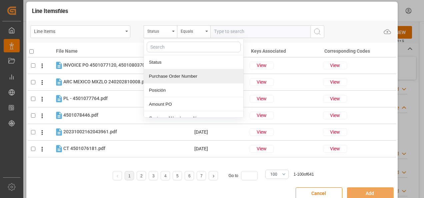
click at [166, 73] on div "Purchase Order Number" at bounding box center [193, 76] width 99 height 14
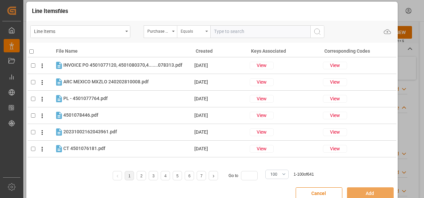
click at [183, 30] on div "Equals" at bounding box center [192, 31] width 23 height 8
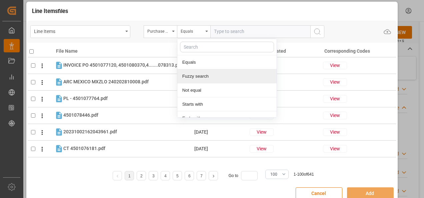
click at [200, 79] on div "Fuzzy search" at bounding box center [226, 76] width 99 height 14
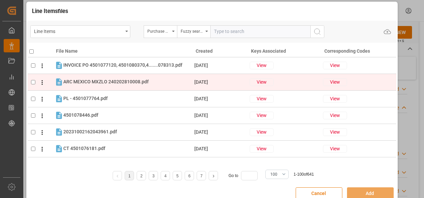
paste input "4504661242"
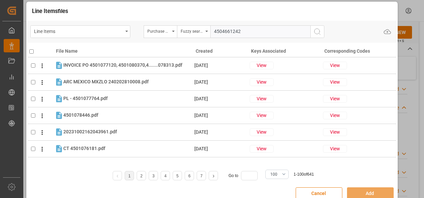
type input "4504661242"
click at [320, 32] on icon "search button" at bounding box center [317, 32] width 8 height 8
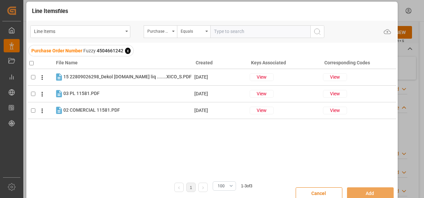
click at [31, 62] on input "checkbox" at bounding box center [31, 63] width 4 height 4
checkbox input "true"
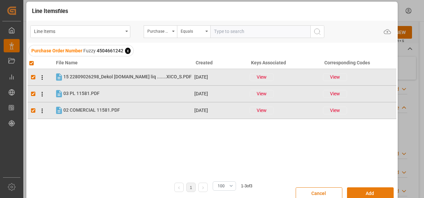
click at [362, 187] on button "Add" at bounding box center [370, 193] width 47 height 13
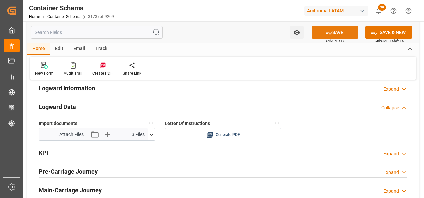
click at [336, 31] on button "SAVE" at bounding box center [335, 32] width 47 height 13
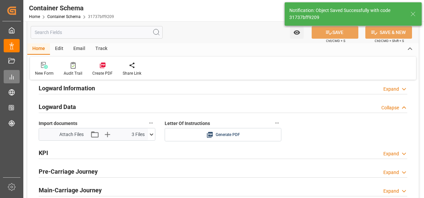
type input "Document Sent"
type input "MXZMF"
type input "[GEOGRAPHIC_DATA][PERSON_NAME]"
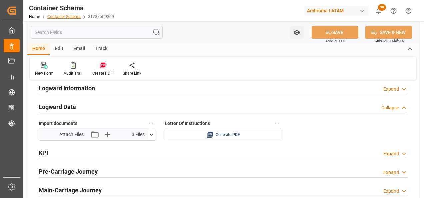
click at [65, 16] on link "Container Schema" at bounding box center [63, 16] width 33 height 5
